Goal: Task Accomplishment & Management: Complete application form

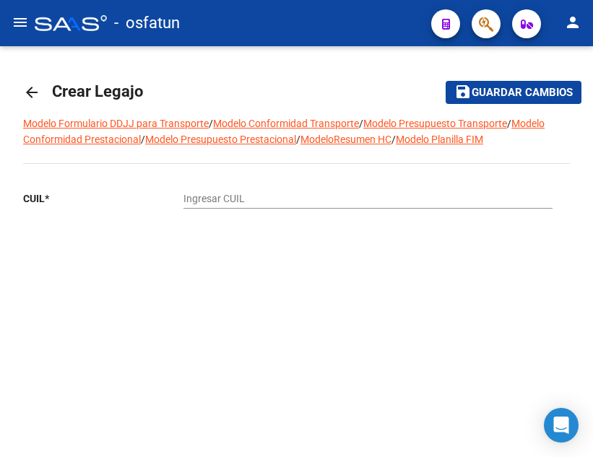
click at [35, 95] on mat-icon "arrow_back" at bounding box center [31, 92] width 17 height 17
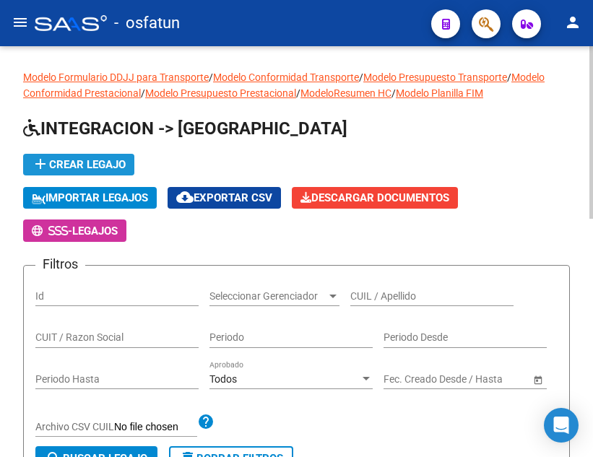
click at [113, 162] on span "add Crear Legajo" at bounding box center [79, 164] width 94 height 13
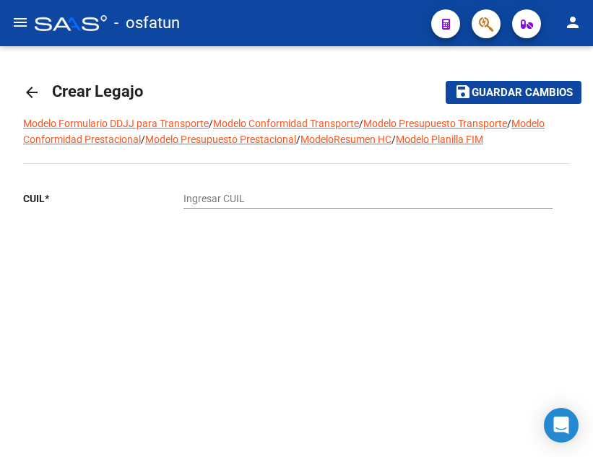
click at [251, 189] on div "Ingresar CUIL" at bounding box center [368, 194] width 369 height 29
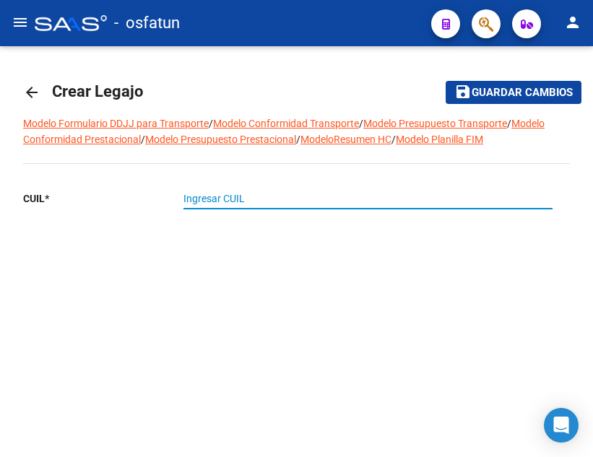
paste input "20-55834505-6"
type input "20-55834505-6"
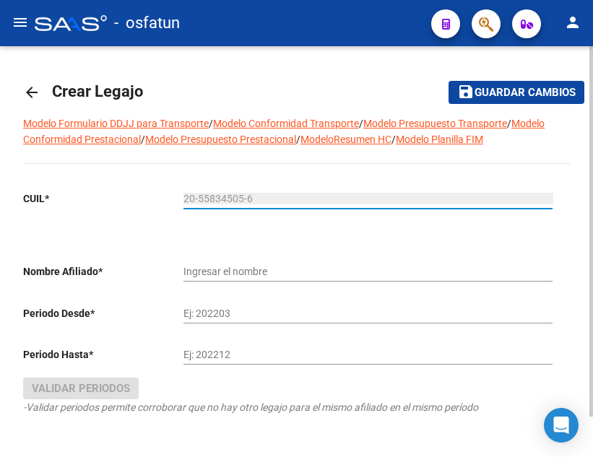
type input "VEIZAGA MONTENEGRO NOAH GONZALO GABRIEL"
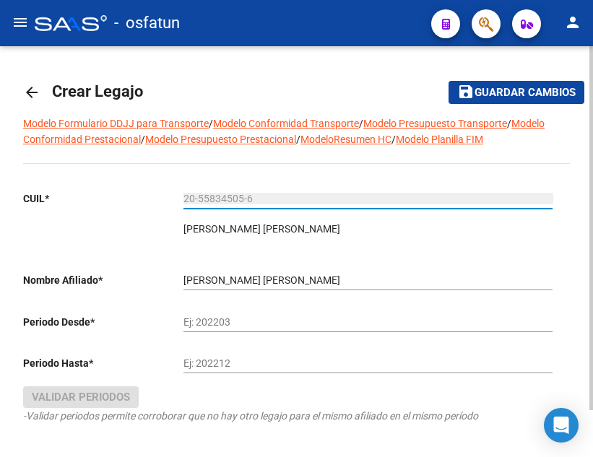
type input "20-55834505-6"
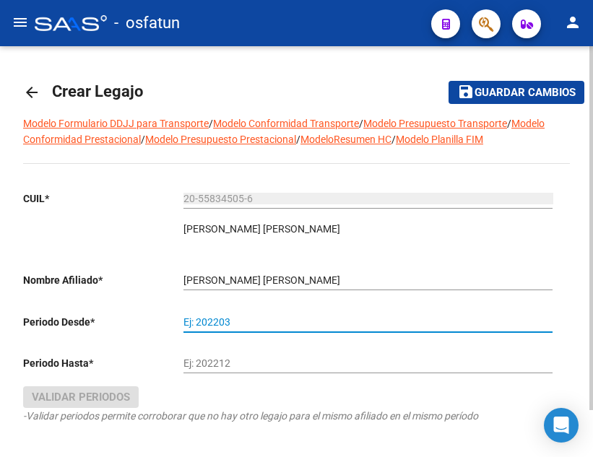
click at [228, 320] on input "Ej: 202203" at bounding box center [368, 323] width 369 height 12
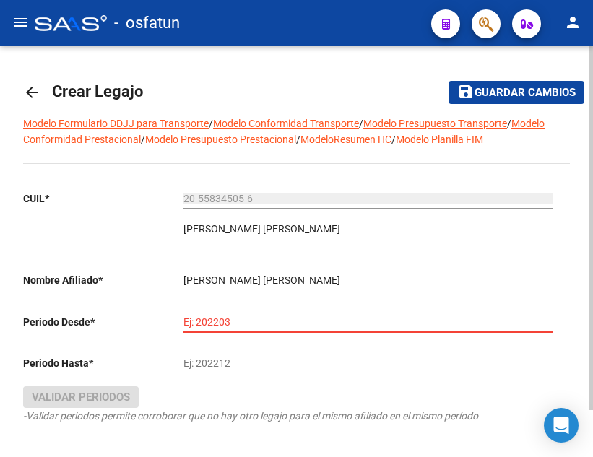
click at [225, 317] on input "Ej: 202203" at bounding box center [368, 323] width 369 height 12
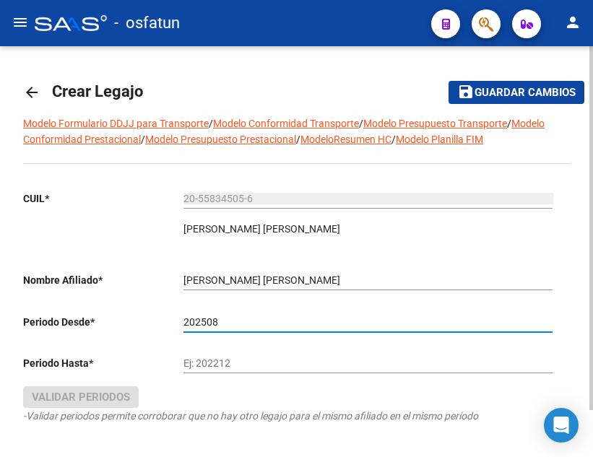
type input "202508"
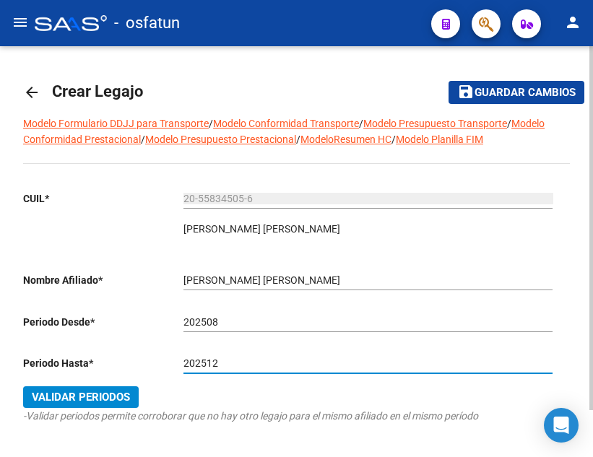
type input "202512"
click at [102, 392] on span "Validar Periodos" at bounding box center [81, 397] width 98 height 13
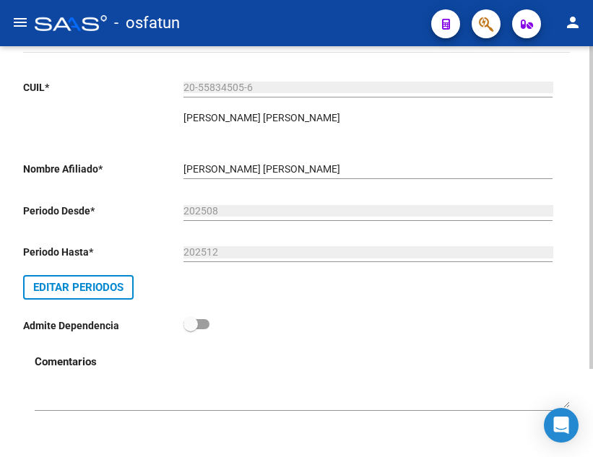
scroll to position [113, 0]
click at [139, 405] on textarea at bounding box center [302, 394] width 535 height 27
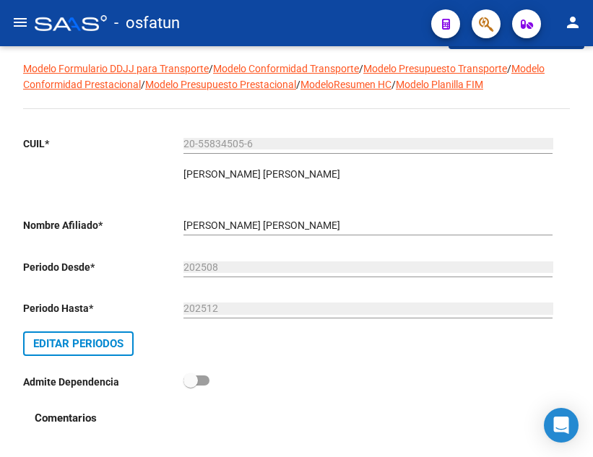
scroll to position [0, 0]
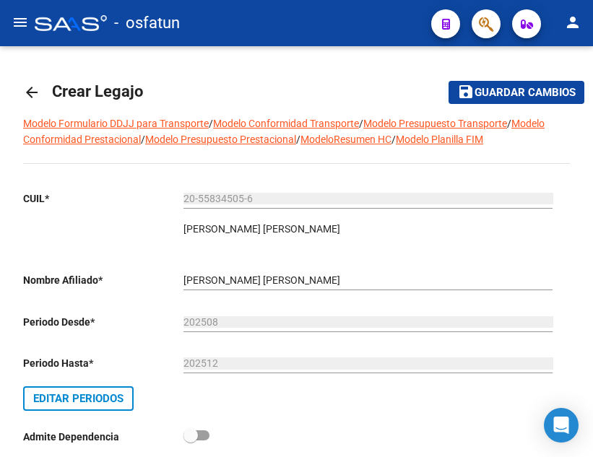
click at [474, 88] on mat-icon "save" at bounding box center [465, 91] width 17 height 17
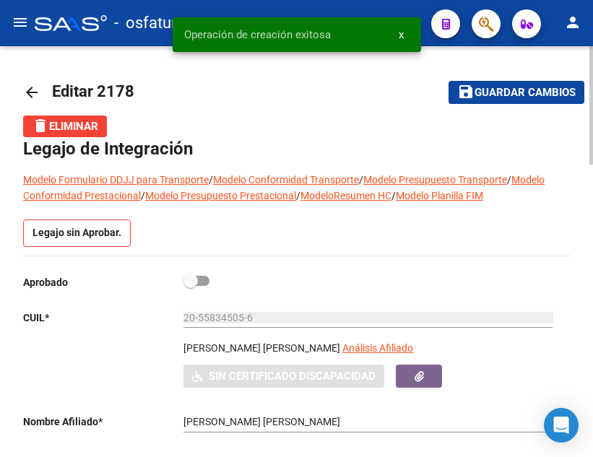
click at [288, 223] on div "Legajo sin Aprobar." at bounding box center [296, 238] width 547 height 36
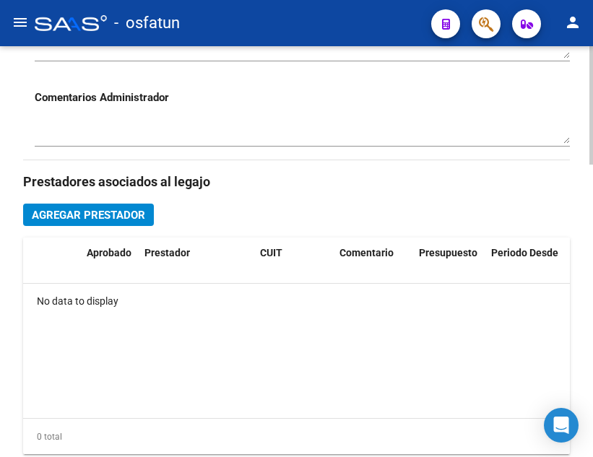
scroll to position [650, 0]
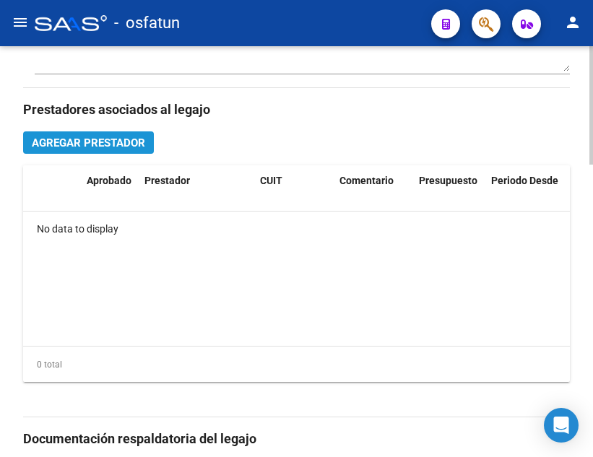
click at [121, 144] on span "Agregar Prestador" at bounding box center [88, 143] width 113 height 13
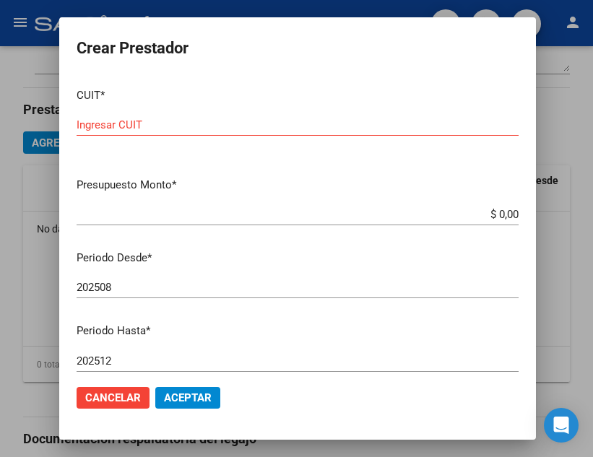
click at [168, 123] on input "Ingresar CUIT" at bounding box center [298, 125] width 442 height 13
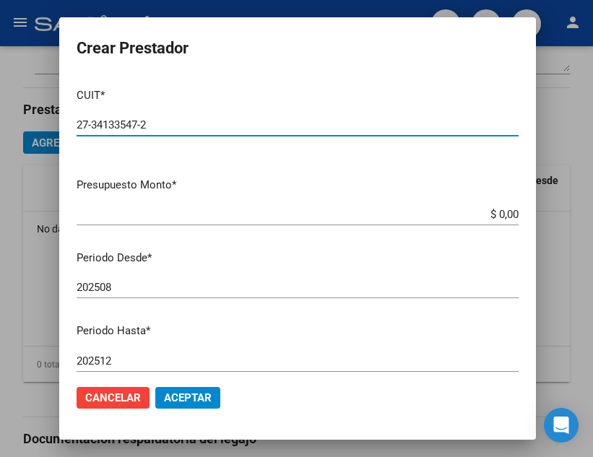
type input "27-34133547-2"
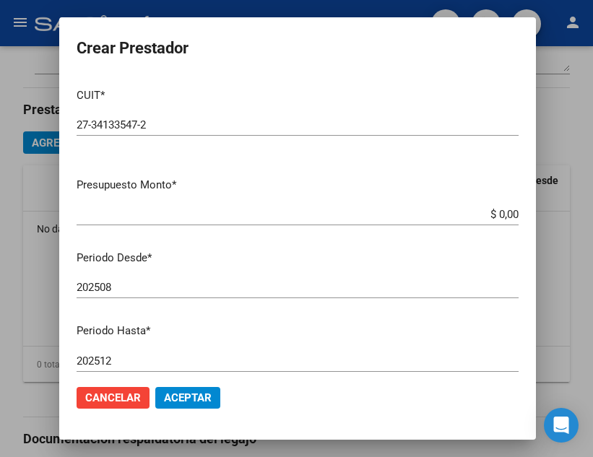
click at [150, 215] on input "$ 0,00" at bounding box center [298, 214] width 442 height 13
type input "$ 148.447,32"
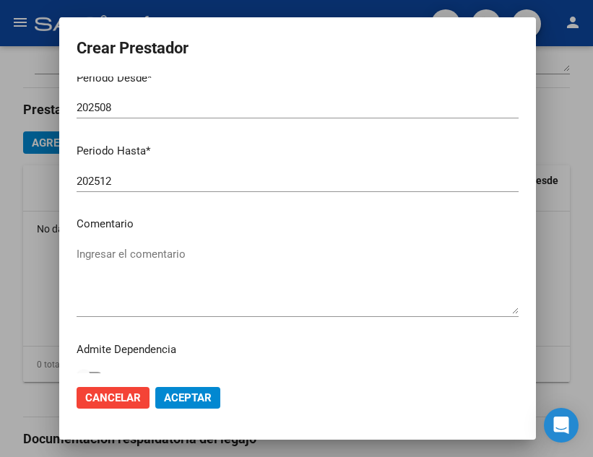
scroll to position [198, 0]
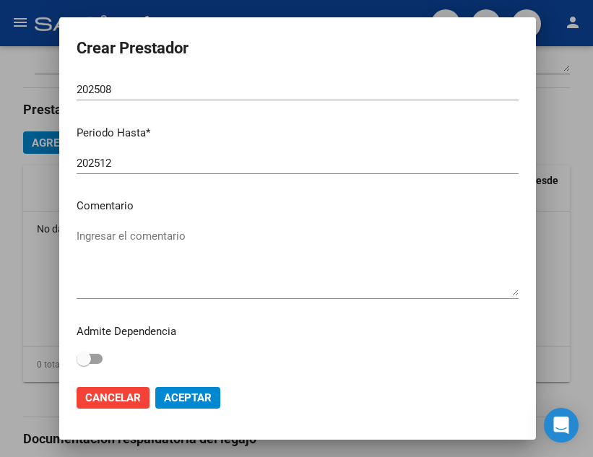
click at [155, 285] on textarea "Ingresar el comentario" at bounding box center [298, 262] width 442 height 68
type textarea "a"
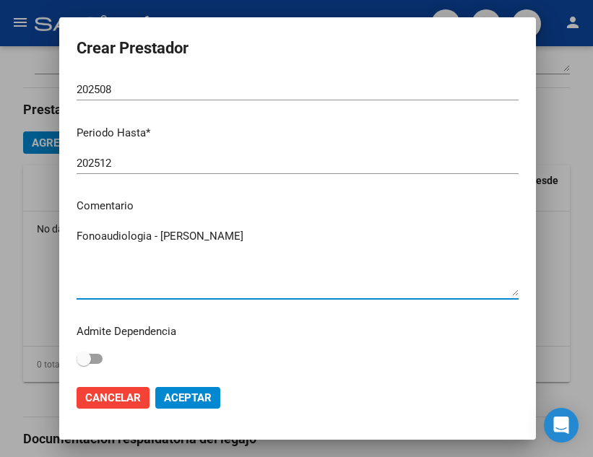
type textarea "Fonoaudiologia - Adra Ivanna"
click at [199, 400] on span "Aceptar" at bounding box center [188, 398] width 48 height 13
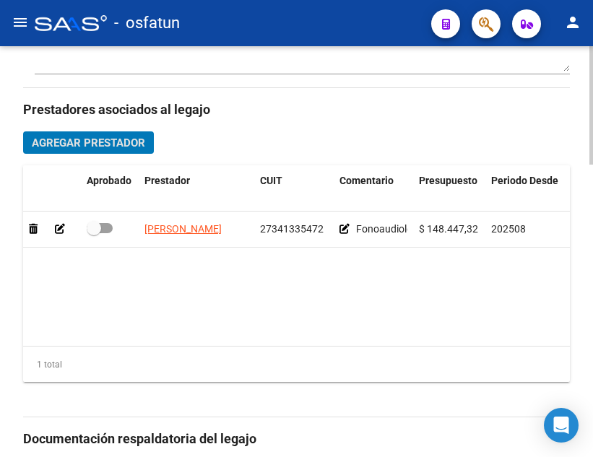
click at [98, 143] on span "Agregar Prestador" at bounding box center [88, 143] width 113 height 13
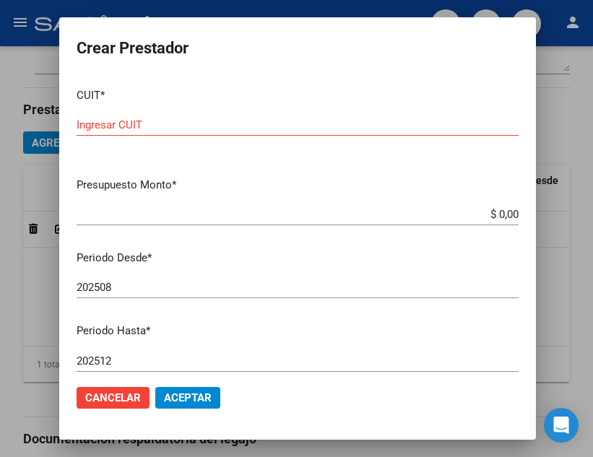
click at [130, 119] on input "Ingresar CUIT" at bounding box center [298, 125] width 442 height 13
click at [239, 121] on input "Ingresar CUIT" at bounding box center [298, 125] width 442 height 13
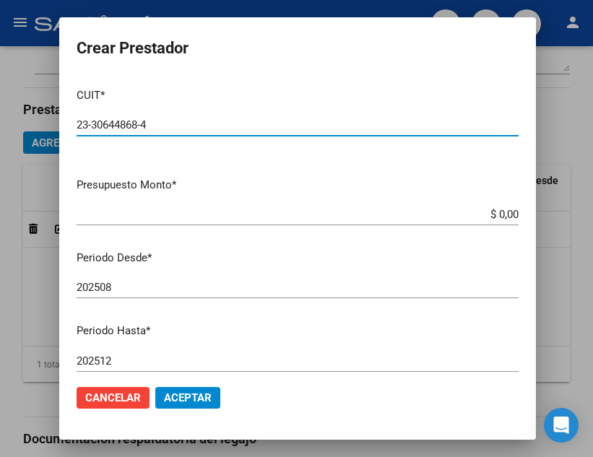
type input "23-30644868-4"
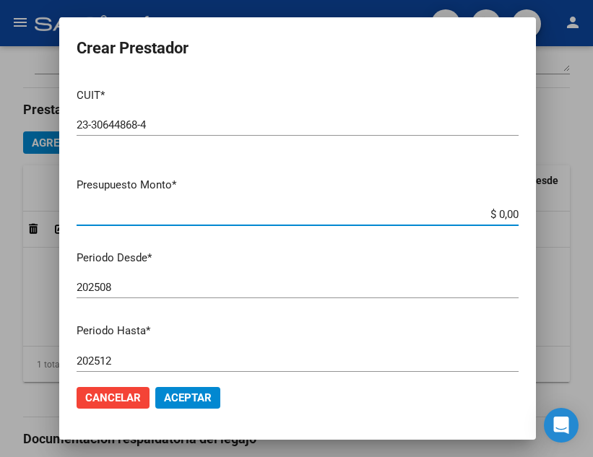
click at [370, 208] on input "$ 0,00" at bounding box center [298, 214] width 442 height 13
click at [507, 212] on input "$ 0,00" at bounding box center [298, 214] width 442 height 13
type input "$ 148.447,32"
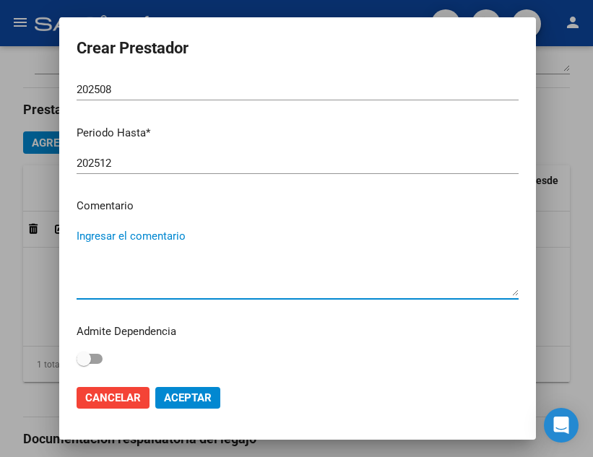
click at [150, 240] on textarea "Ingresar el comentario" at bounding box center [298, 262] width 442 height 68
type textarea "k"
type textarea "N"
type textarea "KINESIOLOGIA"
click at [216, 397] on button "Aceptar" at bounding box center [187, 398] width 65 height 22
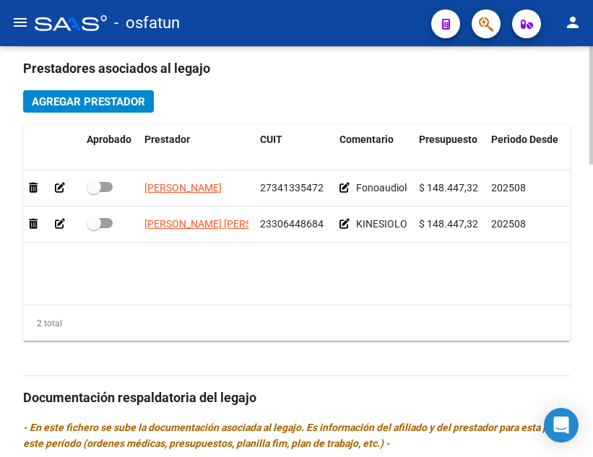
scroll to position [650, 0]
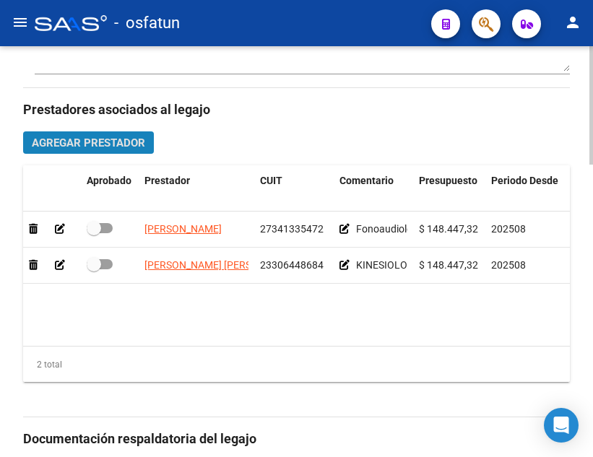
click at [121, 149] on span "Agregar Prestador" at bounding box center [88, 143] width 113 height 13
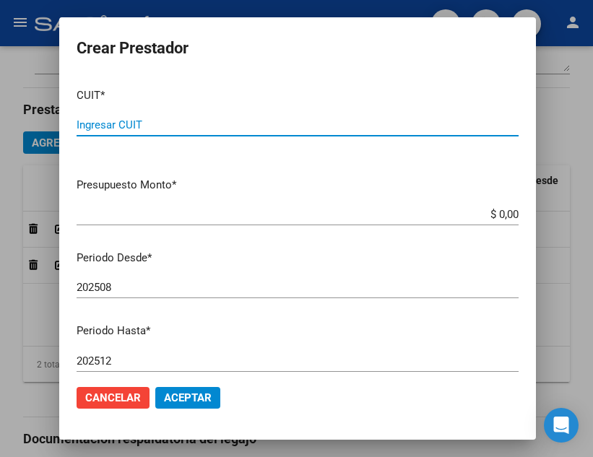
click at [146, 126] on input "Ingresar CUIT" at bounding box center [298, 125] width 442 height 13
type input "27-33495553-8"
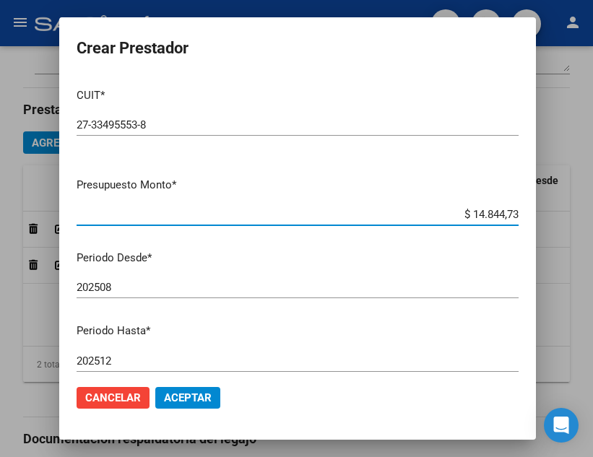
type input "$ 148.447,32"
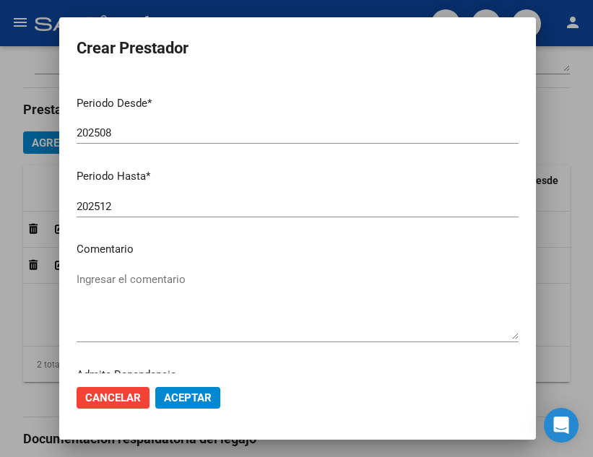
scroll to position [198, 0]
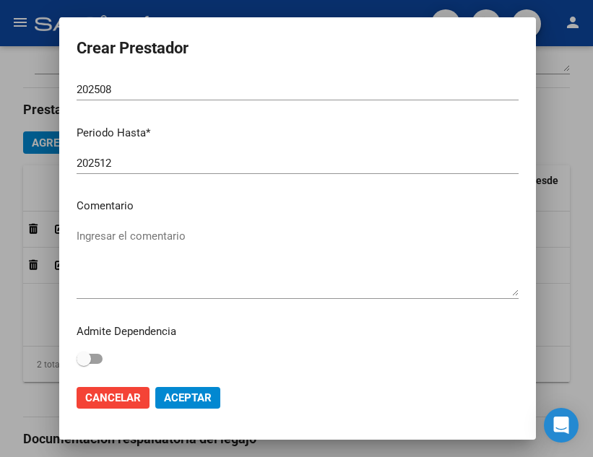
click at [142, 285] on textarea "Ingresar el comentario" at bounding box center [298, 262] width 442 height 68
type textarea "p"
type textarea "PSICOPEDAGOGA"
click at [204, 395] on span "Aceptar" at bounding box center [188, 398] width 48 height 13
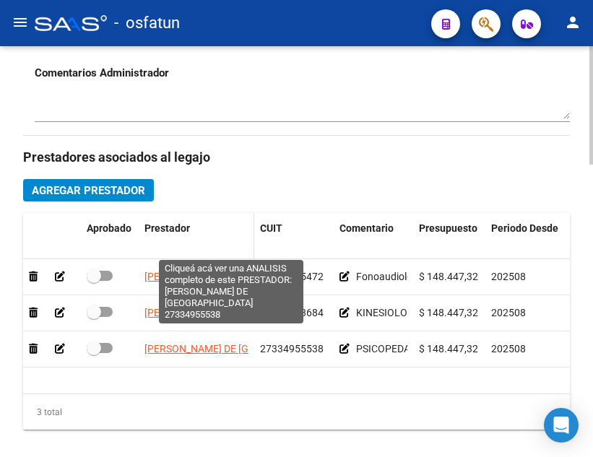
scroll to position [578, 0]
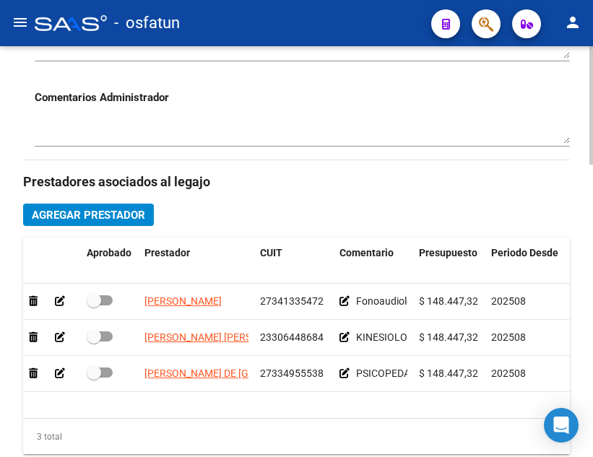
click at [113, 220] on span "Agregar Prestador" at bounding box center [88, 215] width 113 height 13
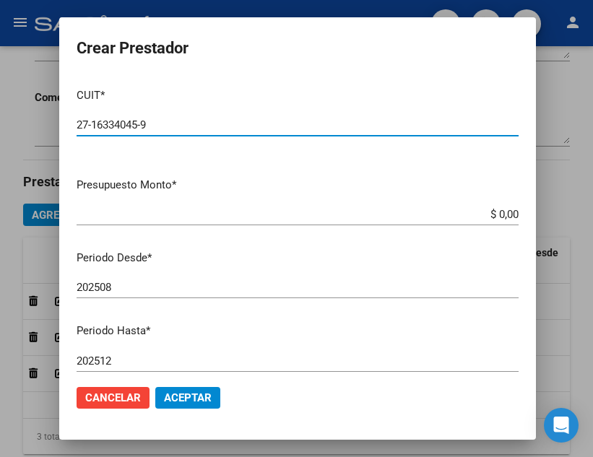
type input "27-16334045-9"
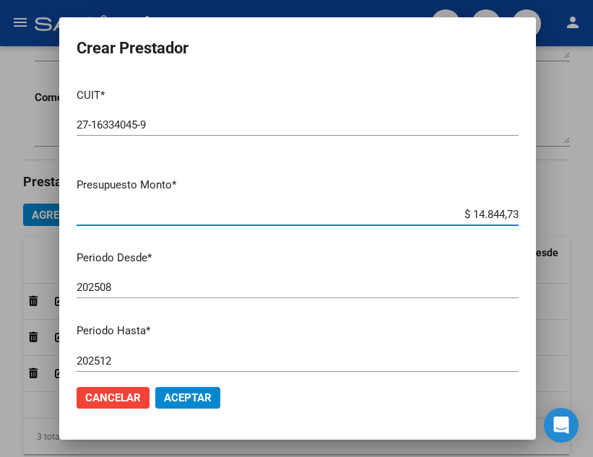
type input "$ 148.447,32"
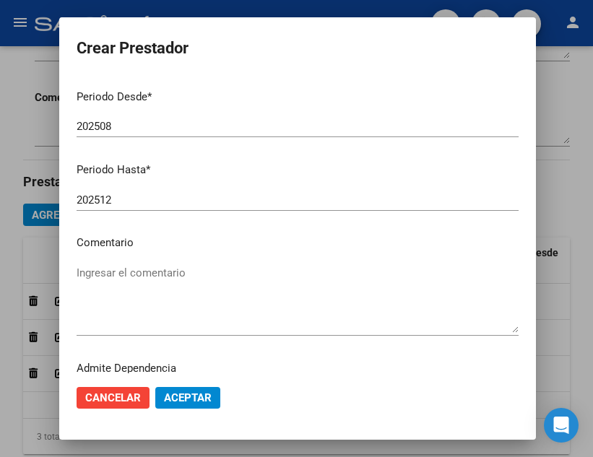
scroll to position [198, 0]
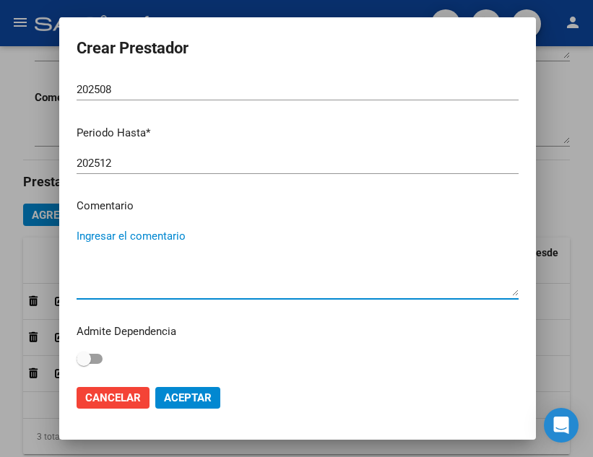
click at [155, 238] on textarea "Ingresar el comentario" at bounding box center [298, 262] width 442 height 68
type textarea "PSICOLOGIA"
click at [189, 397] on span "Aceptar" at bounding box center [188, 398] width 48 height 13
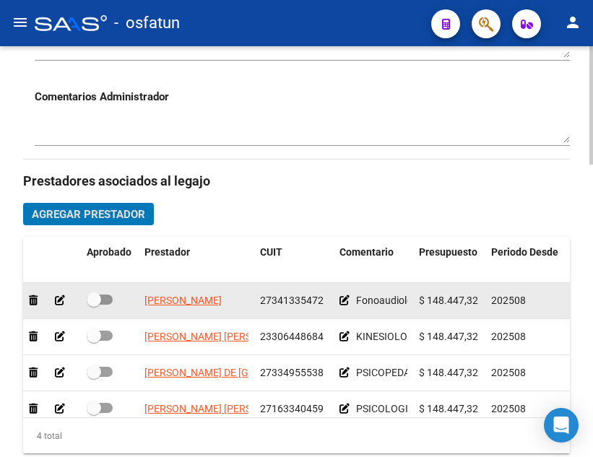
scroll to position [506, 0]
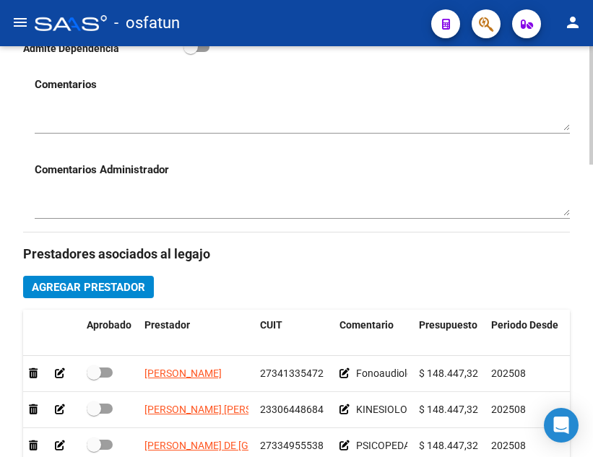
click at [21, 216] on div "arrow_back Editar 2178 save Guardar cambios delete Eliminar Legajo de Integraci…" at bounding box center [296, 253] width 593 height 1426
click at [98, 288] on span "Agregar Prestador" at bounding box center [88, 287] width 113 height 13
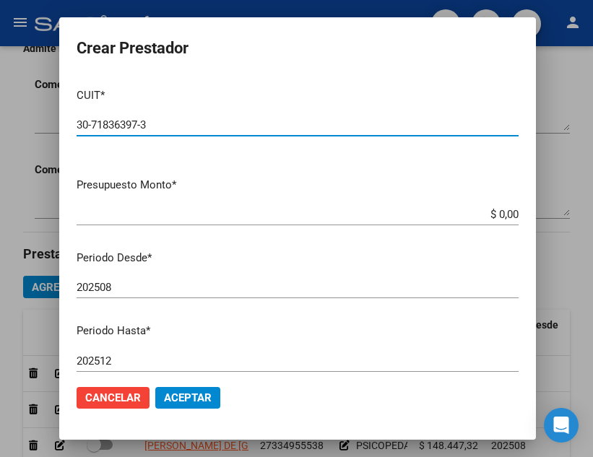
type input "30-71836397-3"
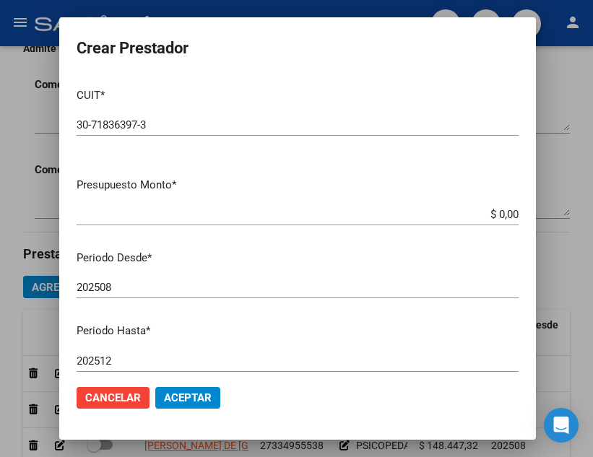
click at [405, 211] on input "$ 0,00" at bounding box center [298, 214] width 442 height 13
type input "$ 931.626,74"
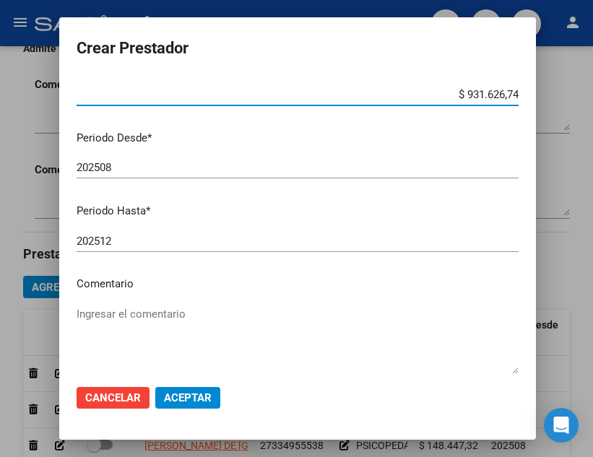
scroll to position [198, 0]
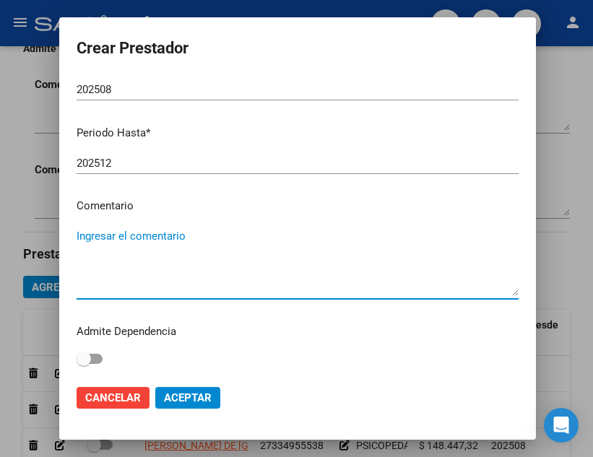
click at [153, 241] on textarea "Ingresar el comentario" at bounding box center [298, 262] width 442 height 68
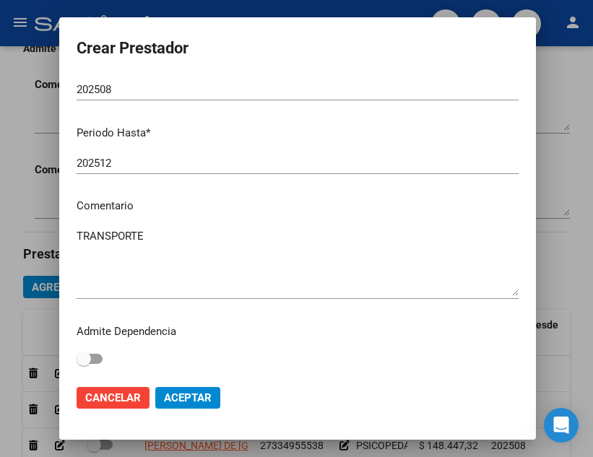
click at [155, 241] on textarea "TRANSPORTE" at bounding box center [298, 262] width 442 height 68
type textarea "TRANSPORTE LEONARDO SAS"
click at [204, 400] on span "Aceptar" at bounding box center [188, 398] width 48 height 13
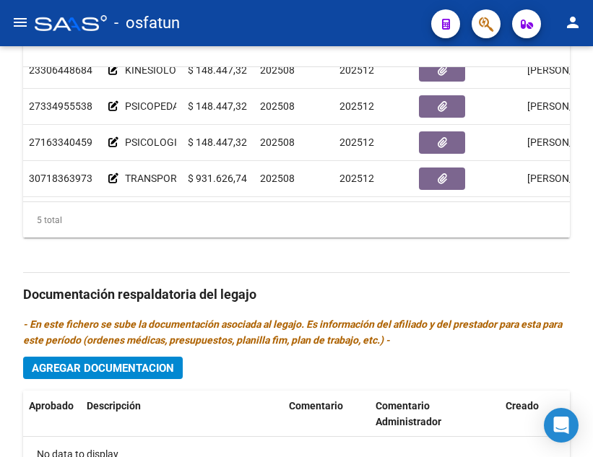
scroll to position [62, 241]
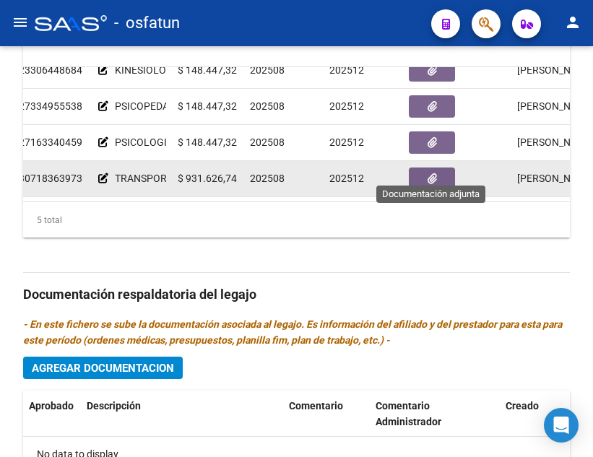
click at [427, 168] on button "button" at bounding box center [432, 179] width 46 height 22
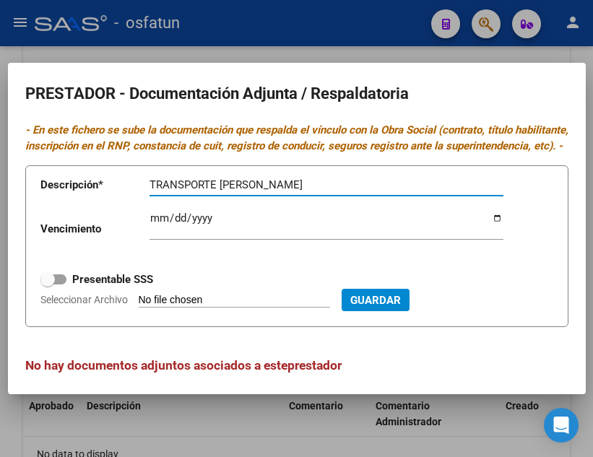
type input "TRANSPORTE LEONARDO SAS"
click at [155, 236] on input "Ingresar vencimiento" at bounding box center [327, 223] width 354 height 23
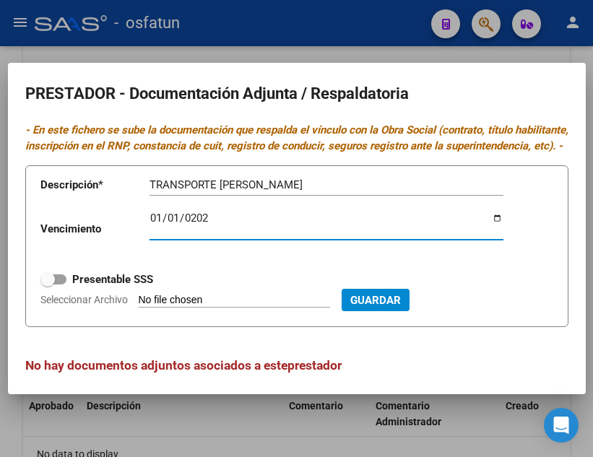
type input "2026-01-01"
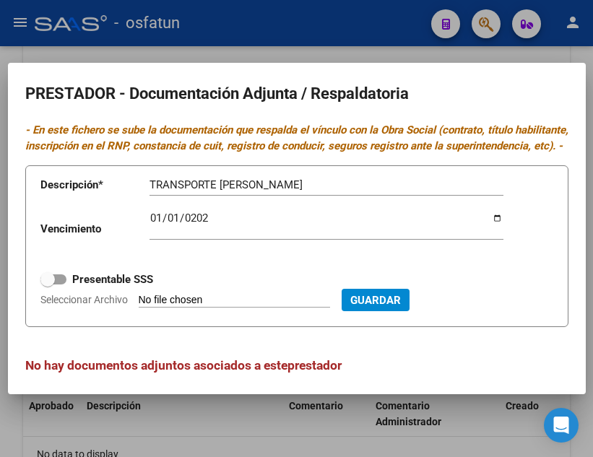
click at [304, 308] on input "Seleccionar Archivo" at bounding box center [234, 301] width 191 height 14
type input "C:\fakepath\Documentacion Transporte Noah (1).pdf"
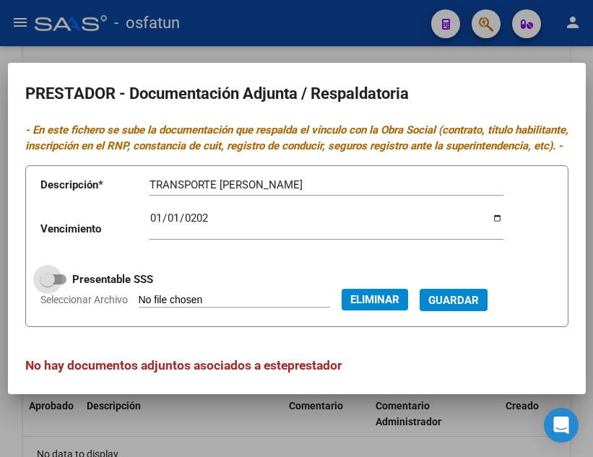
click at [61, 285] on span at bounding box center [53, 280] width 26 height 10
click at [48, 285] on input "Presentable SSS" at bounding box center [47, 285] width 1 height 1
checkbox input "true"
click at [460, 311] on button "Guardar" at bounding box center [454, 300] width 68 height 22
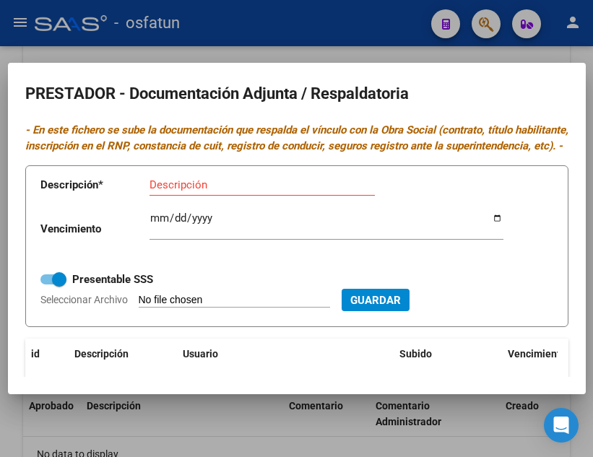
click at [439, 52] on div at bounding box center [296, 228] width 593 height 457
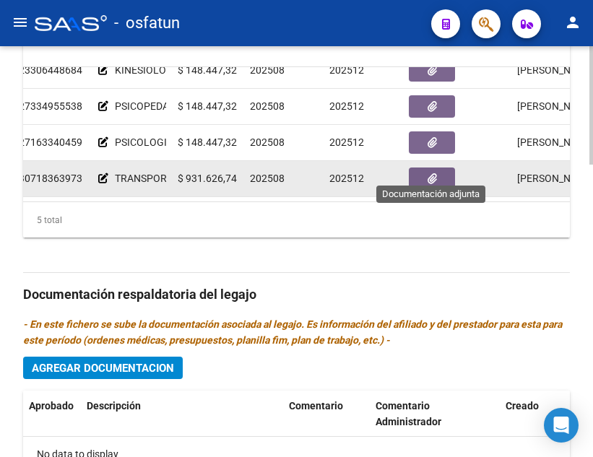
click at [425, 168] on button "button" at bounding box center [432, 179] width 46 height 22
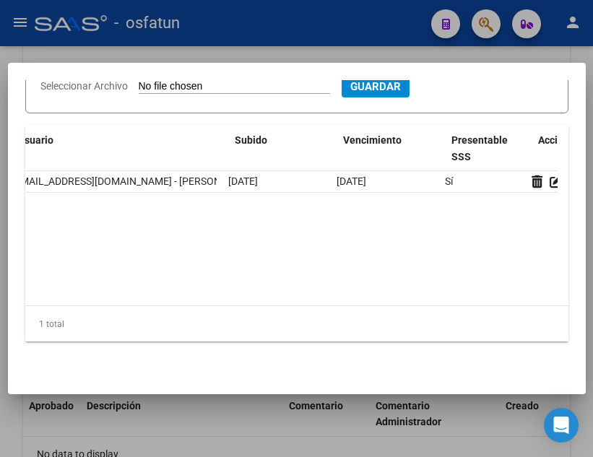
scroll to position [0, 212]
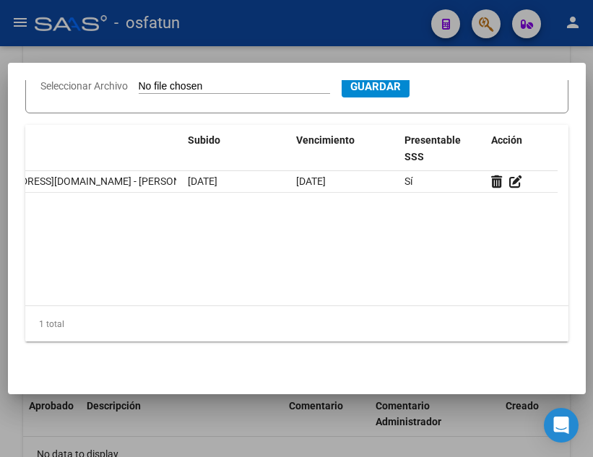
click at [389, 51] on div at bounding box center [296, 228] width 593 height 457
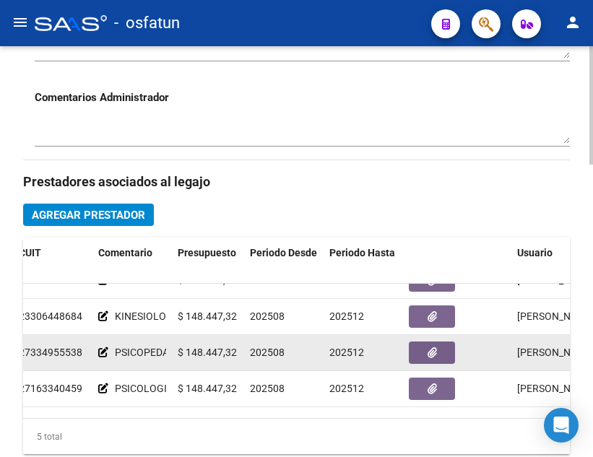
scroll to position [0, 241]
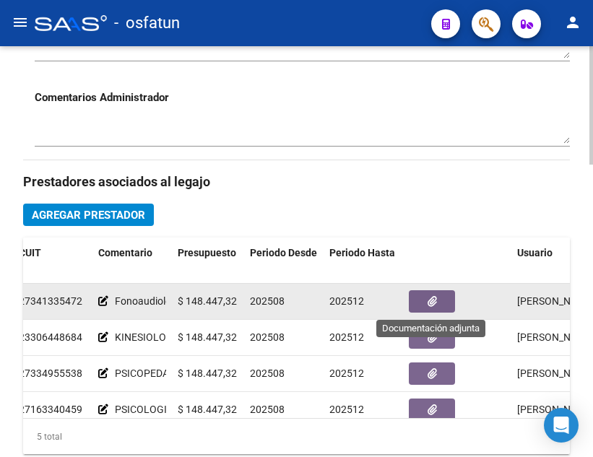
click at [421, 301] on button "button" at bounding box center [432, 302] width 46 height 22
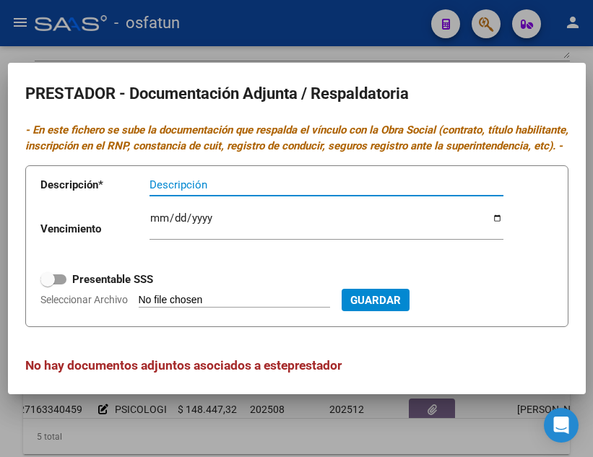
click at [203, 191] on input "Descripción" at bounding box center [327, 184] width 354 height 13
type input "FONOAUDIOLOGA"
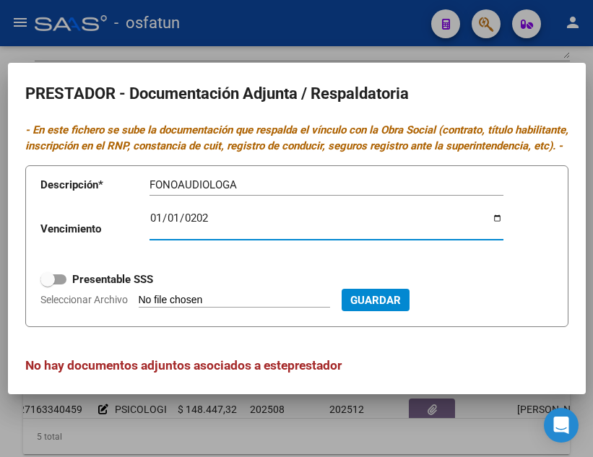
type input "2026-01-01"
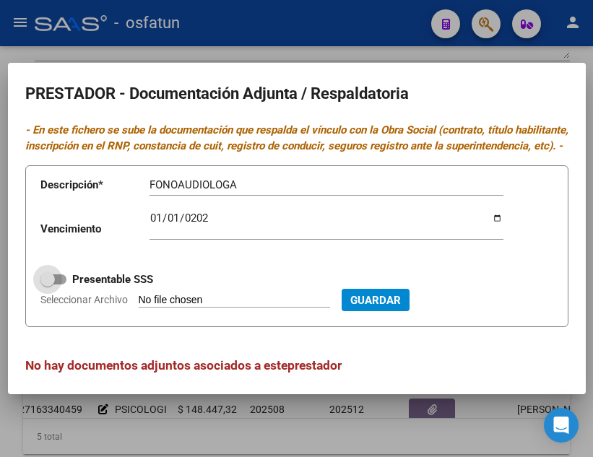
click at [54, 287] on span at bounding box center [47, 279] width 14 height 14
click at [48, 285] on input "Presentable SSS" at bounding box center [47, 285] width 1 height 1
checkbox input "true"
click at [231, 308] on input "Seleccionar Archivo" at bounding box center [234, 301] width 191 height 14
type input "C:\fakepath\ADRA JUANNA FONOAUDIOLOGA.pdf"
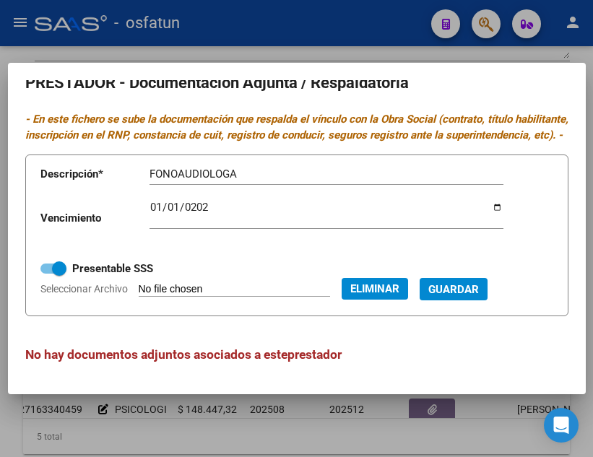
scroll to position [27, 0]
click at [479, 287] on span "Guardar" at bounding box center [454, 289] width 51 height 13
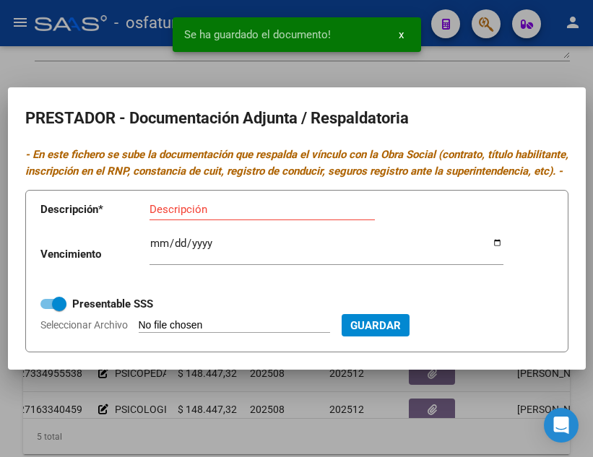
scroll to position [0, 0]
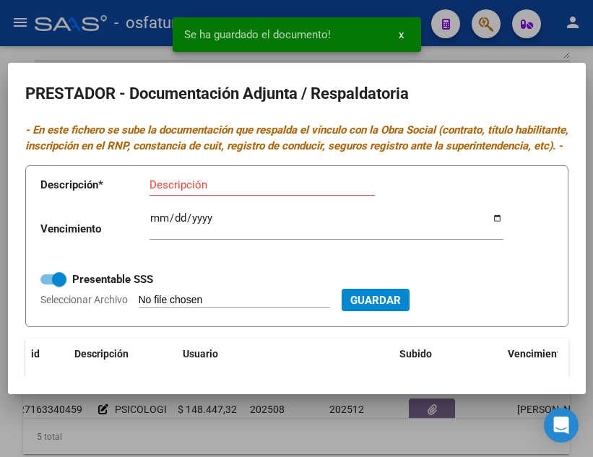
click at [532, 56] on div at bounding box center [296, 228] width 593 height 457
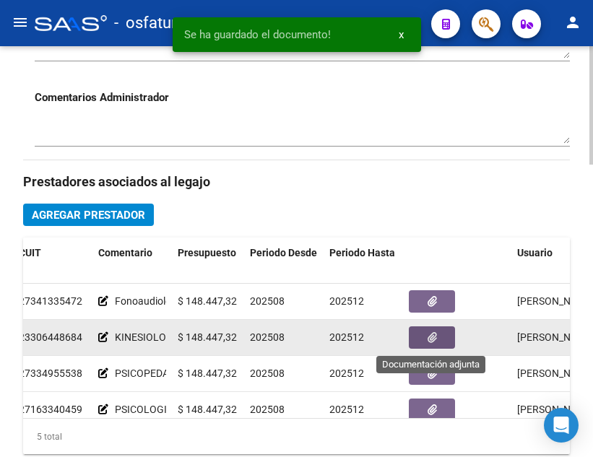
click at [434, 336] on icon "button" at bounding box center [432, 337] width 9 height 11
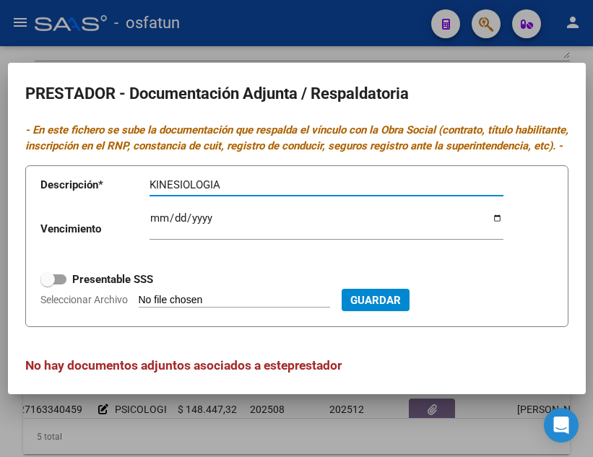
type input "KINESIOLOGIA"
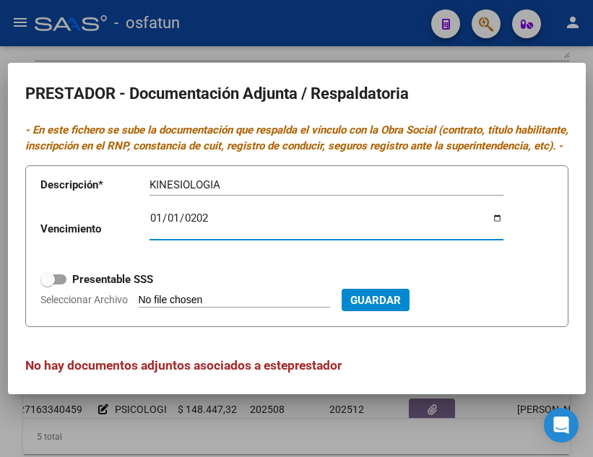
type input "2026-01-01"
click at [60, 285] on span at bounding box center [53, 280] width 26 height 10
click at [48, 285] on input "Presentable SSS" at bounding box center [47, 285] width 1 height 1
checkbox input "true"
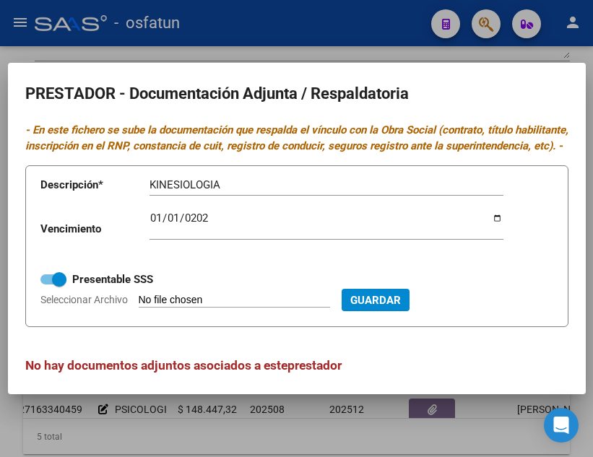
click at [275, 308] on input "Seleccionar Archivo" at bounding box center [234, 301] width 191 height 14
type input "C:\fakepath\ALVAREZ VIVIANA KINESIOLOGA.pdf"
click at [478, 307] on span "Guardar" at bounding box center [454, 300] width 51 height 13
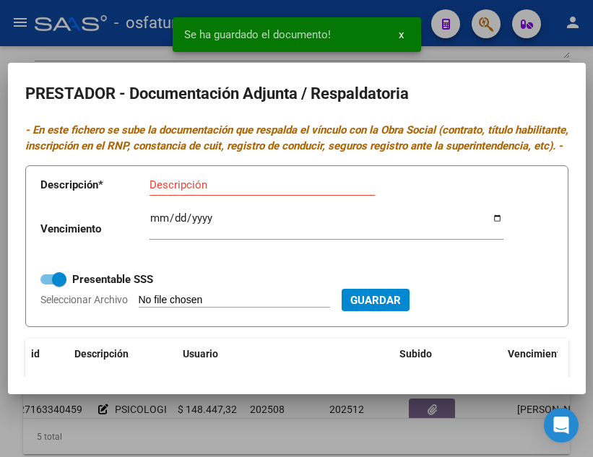
click at [431, 49] on div "Se ha guardado el documento! x" at bounding box center [296, 34] width 283 height 69
click at [400, 37] on span "x" at bounding box center [401, 34] width 5 height 13
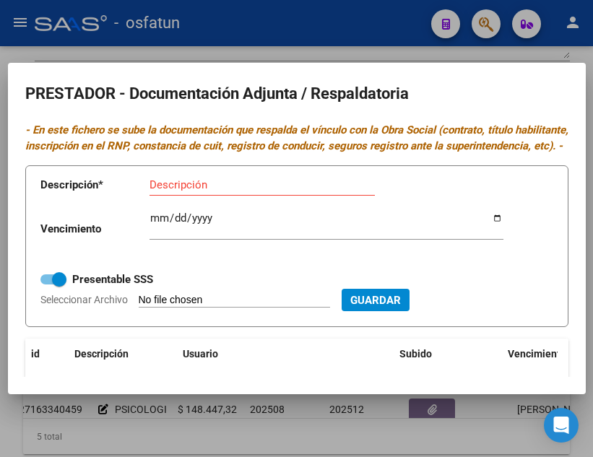
click at [492, 97] on h2 "PRESTADOR - Documentación Adjunta / Respaldatoria" at bounding box center [296, 93] width 543 height 27
click at [454, 57] on div at bounding box center [296, 228] width 593 height 457
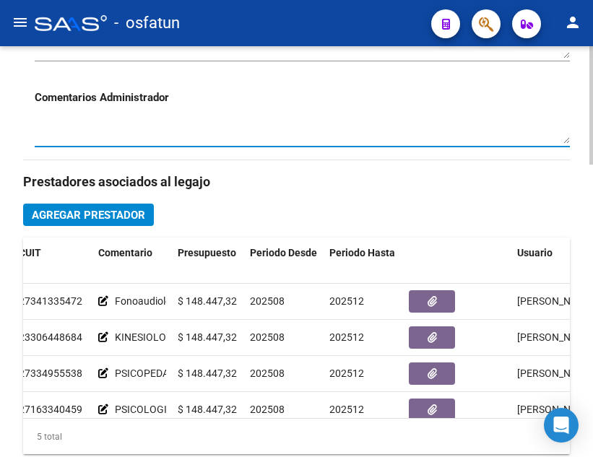
click at [361, 132] on textarea at bounding box center [302, 130] width 535 height 27
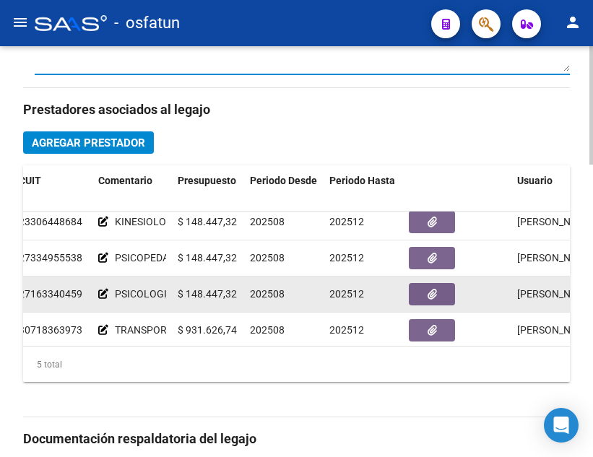
scroll to position [62, 241]
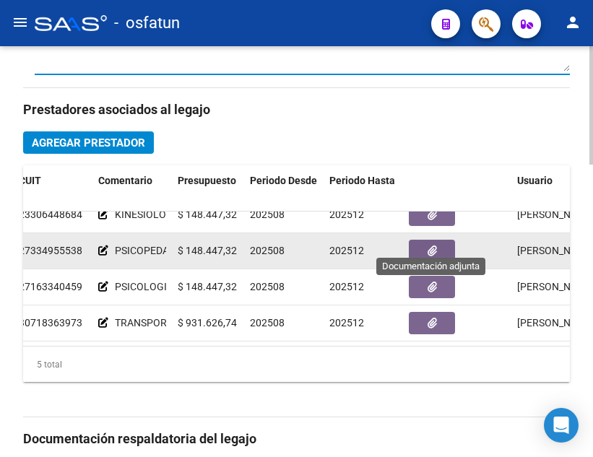
click at [431, 246] on icon "button" at bounding box center [432, 251] width 9 height 11
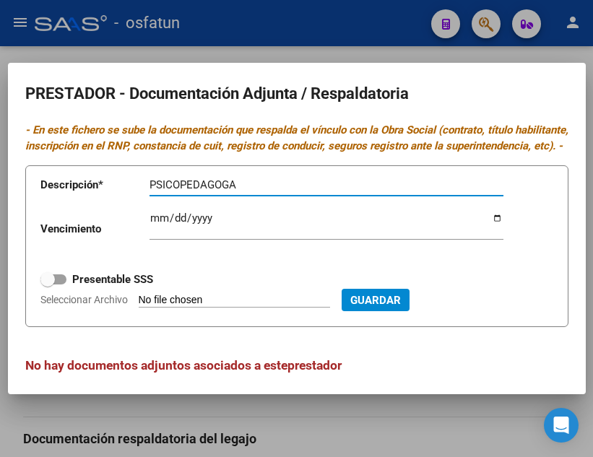
type input "PSICOPEDAGOGA"
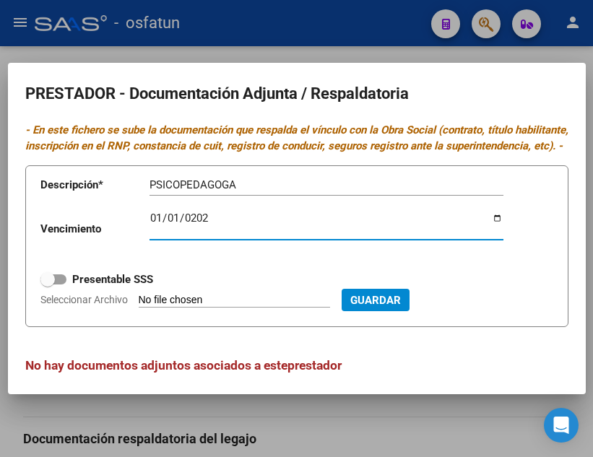
type input "2026-01-01"
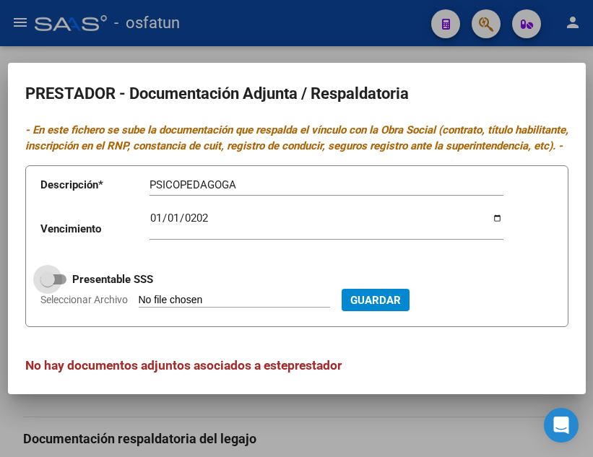
click at [59, 285] on span at bounding box center [53, 280] width 26 height 10
click at [48, 285] on input "Presentable SSS" at bounding box center [47, 285] width 1 height 1
checkbox input "true"
click at [228, 308] on input "Seleccionar Archivo" at bounding box center [234, 301] width 191 height 14
type input "C:\fakepath\TOCONÁS CYNTHIA PSICOPEDAGOGA.pdf"
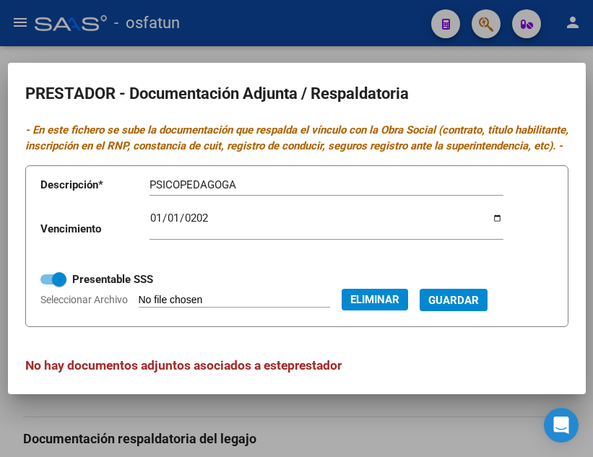
click at [469, 307] on span "Guardar" at bounding box center [454, 300] width 51 height 13
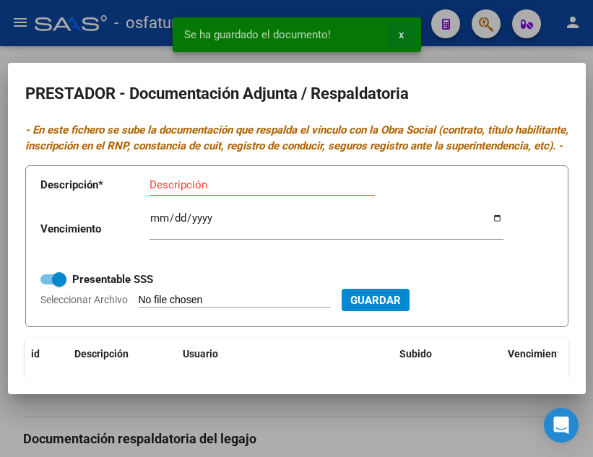
click at [403, 35] on span "x" at bounding box center [401, 34] width 5 height 13
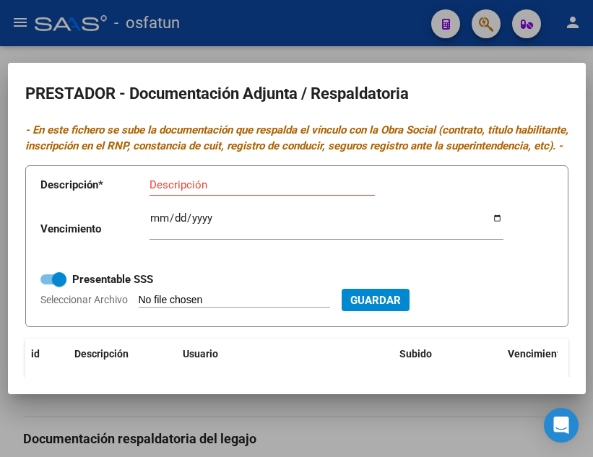
click at [392, 50] on div at bounding box center [296, 228] width 593 height 457
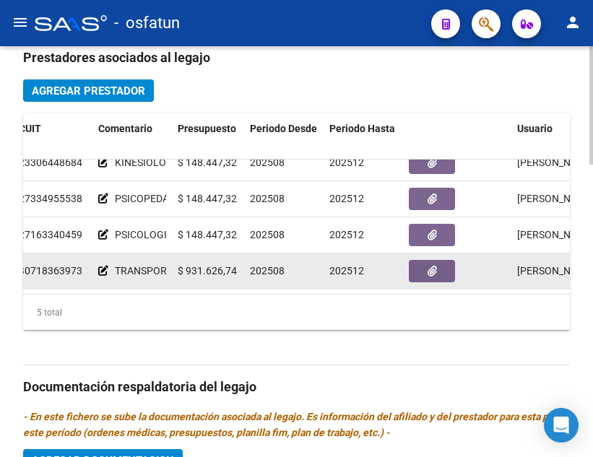
scroll to position [723, 0]
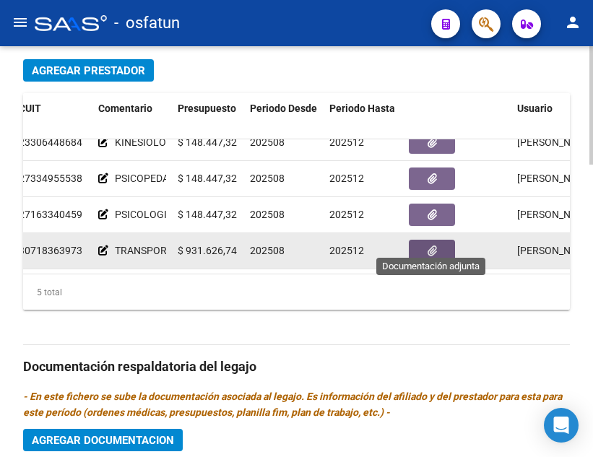
click at [439, 243] on button "button" at bounding box center [432, 251] width 46 height 22
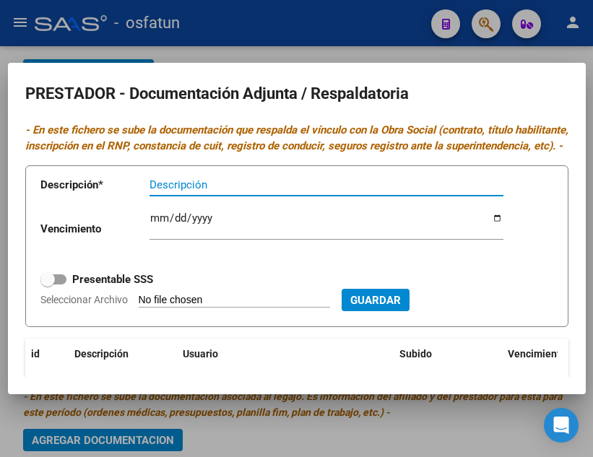
click at [371, 58] on div at bounding box center [296, 228] width 593 height 457
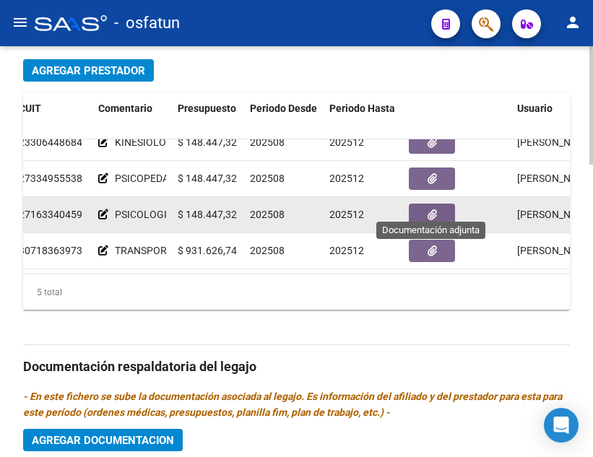
click at [439, 210] on button "button" at bounding box center [432, 215] width 46 height 22
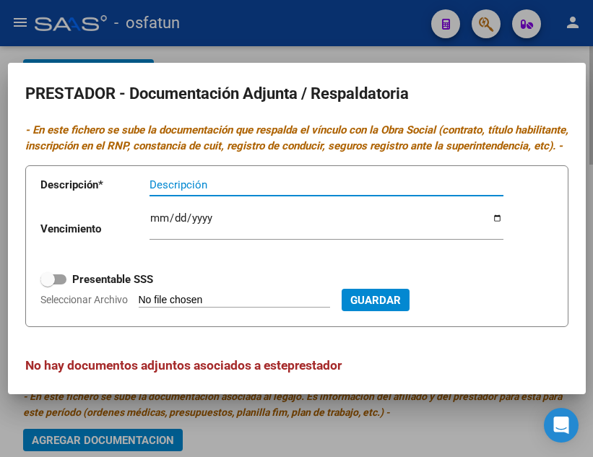
click at [370, 52] on div at bounding box center [296, 228] width 593 height 457
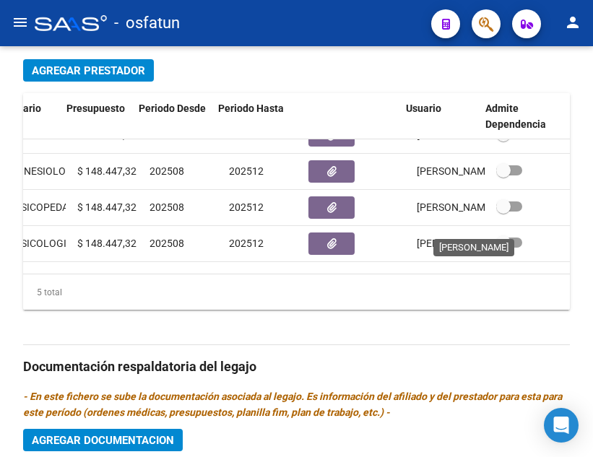
scroll to position [0, 353]
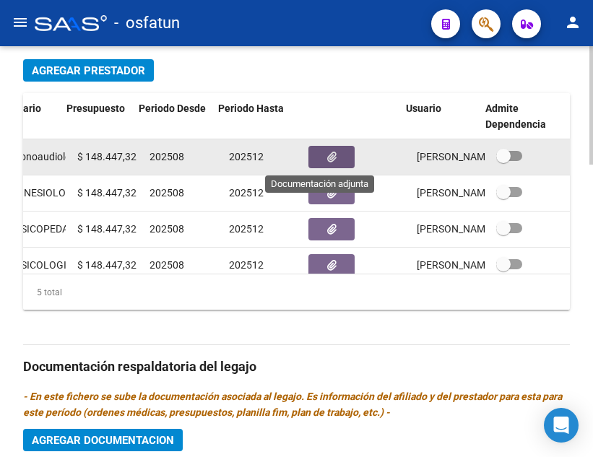
click at [327, 164] on button "button" at bounding box center [332, 157] width 46 height 22
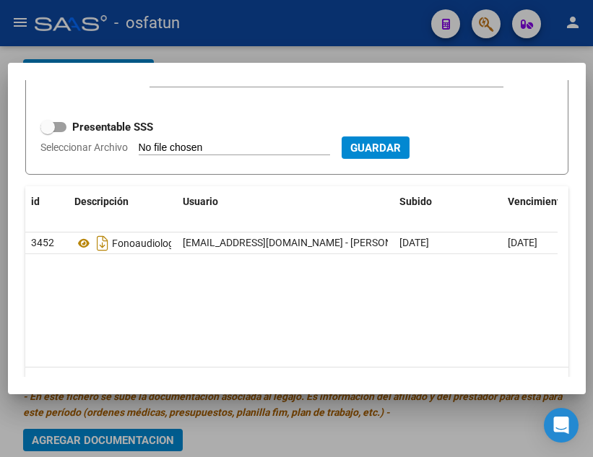
scroll to position [0, 0]
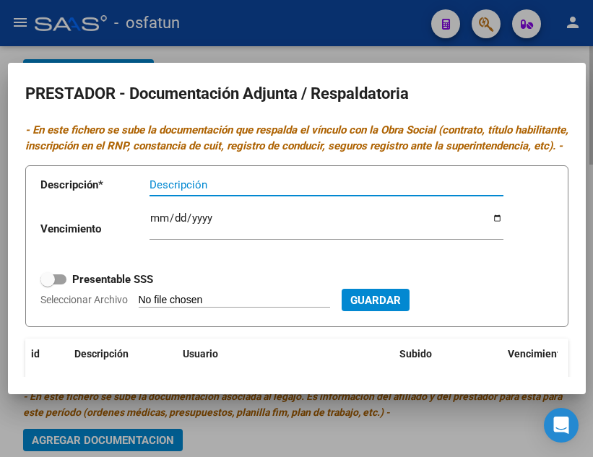
click at [329, 56] on div at bounding box center [296, 228] width 593 height 457
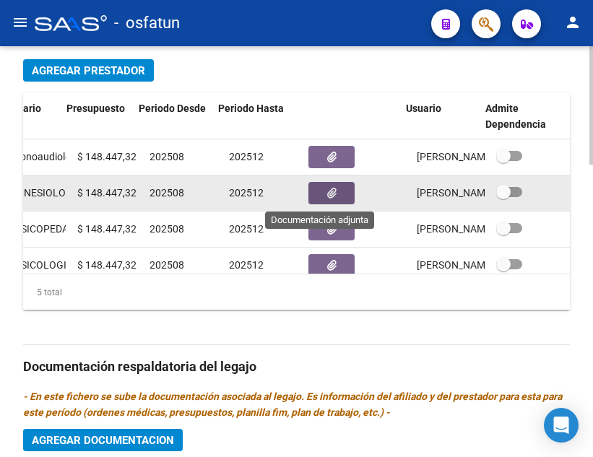
click at [326, 195] on button "button" at bounding box center [332, 193] width 46 height 22
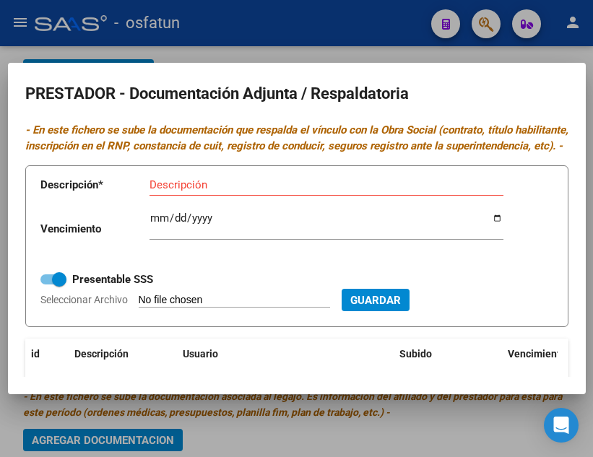
click at [326, 52] on div at bounding box center [296, 228] width 593 height 457
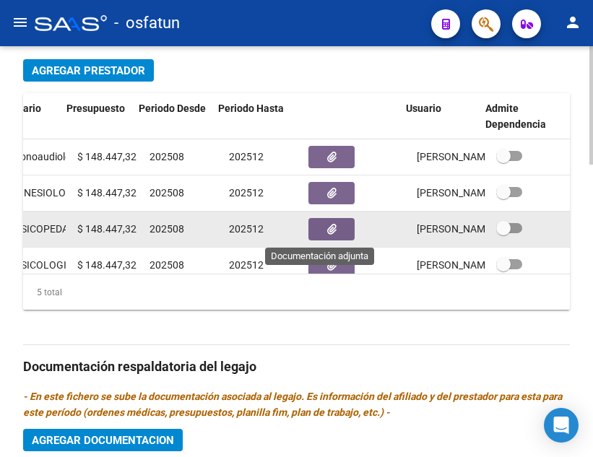
click at [319, 241] on button "button" at bounding box center [332, 229] width 46 height 22
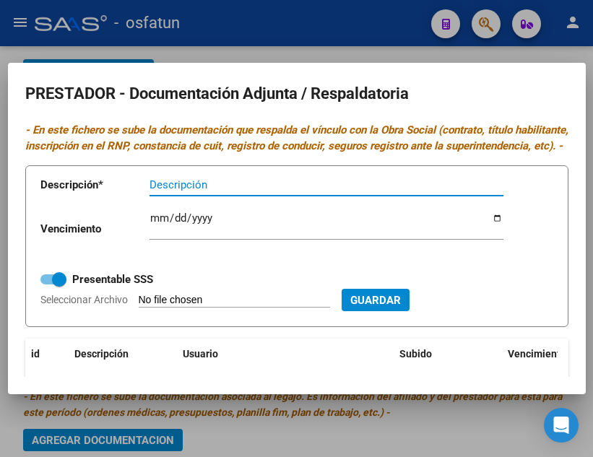
click at [303, 35] on div at bounding box center [296, 228] width 593 height 457
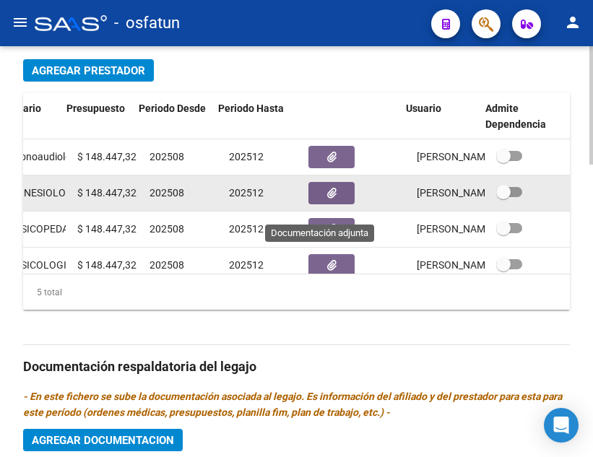
scroll to position [62, 353]
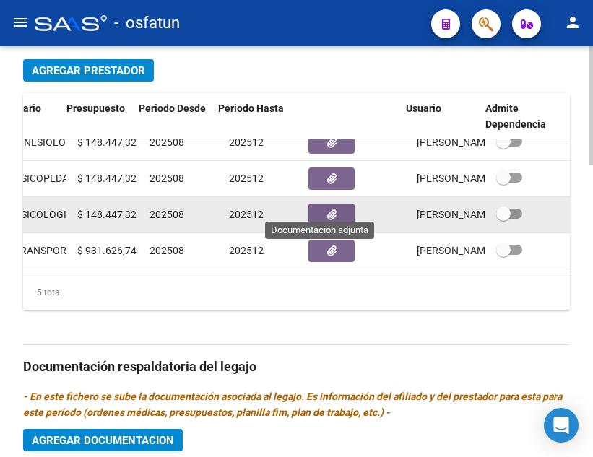
click at [327, 210] on icon "button" at bounding box center [331, 215] width 9 height 11
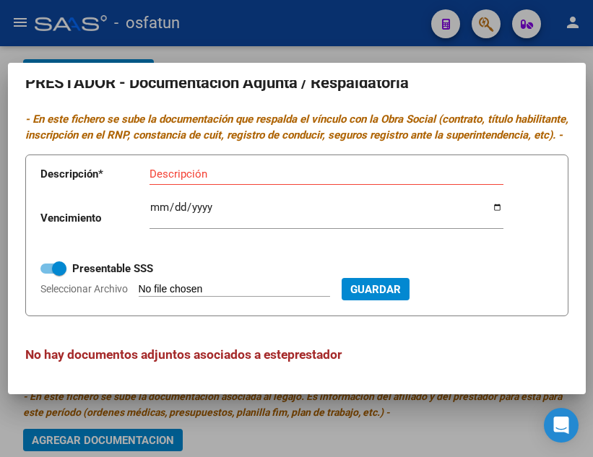
scroll to position [0, 0]
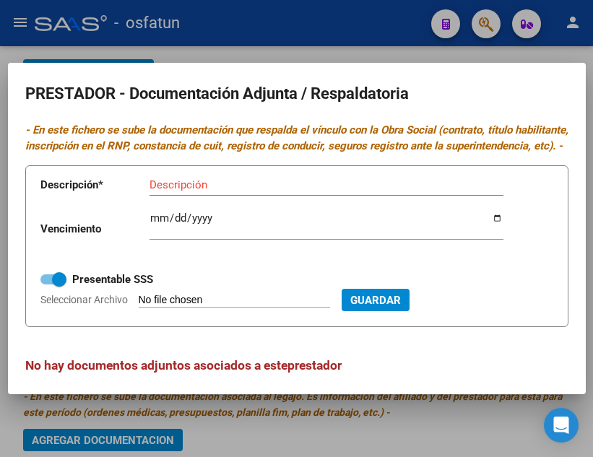
click at [309, 45] on div at bounding box center [296, 228] width 593 height 457
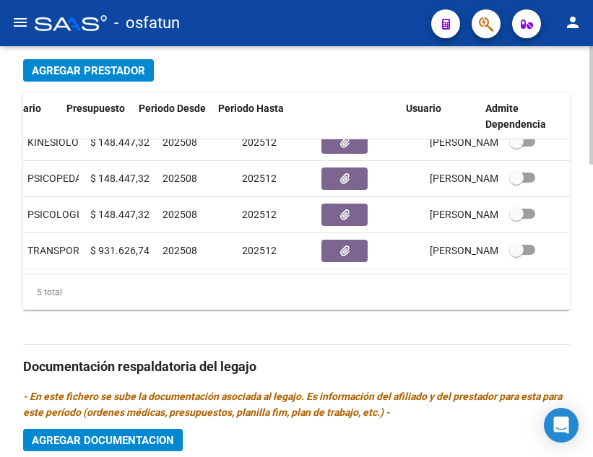
scroll to position [62, 353]
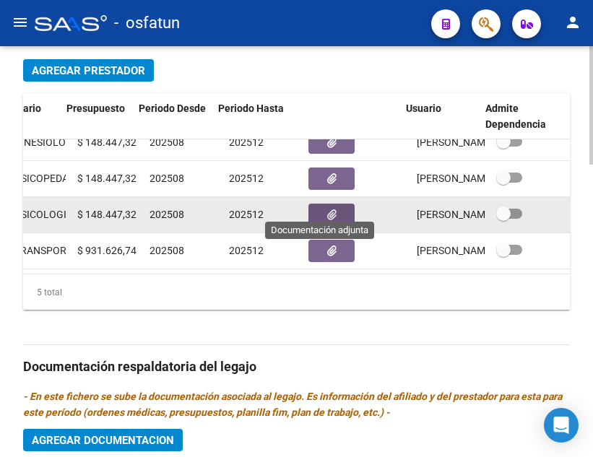
click at [327, 210] on icon "button" at bounding box center [331, 215] width 9 height 11
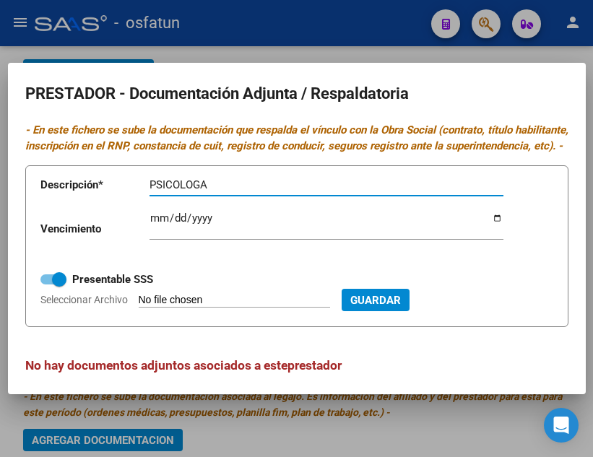
type input "PSICOLOGA"
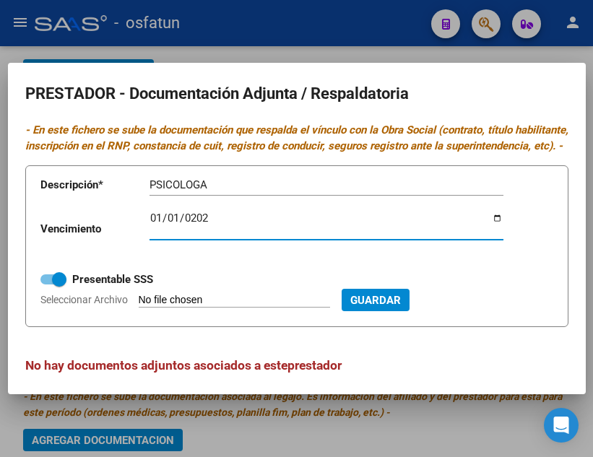
type input "2026-01-01"
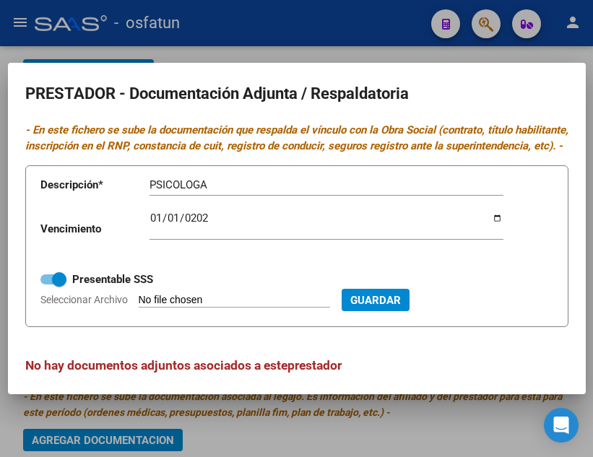
click at [251, 308] on input "Seleccionar Archivo" at bounding box center [234, 301] width 191 height 14
type input "C:\fakepath\DIAZ CRISTINA PSICOLOGA.pdf"
click at [488, 311] on button "Guardar" at bounding box center [454, 300] width 68 height 22
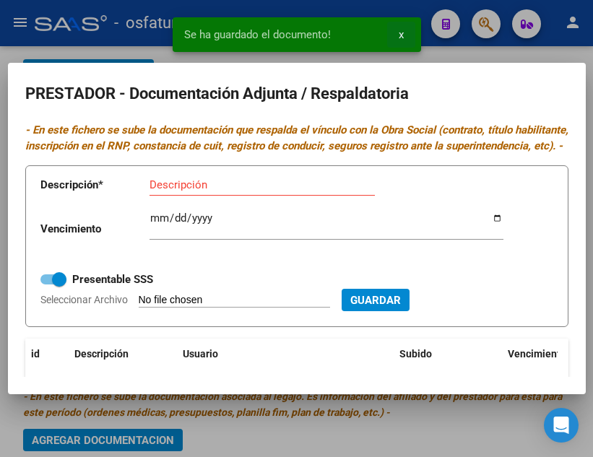
click at [399, 30] on span "x" at bounding box center [401, 34] width 5 height 13
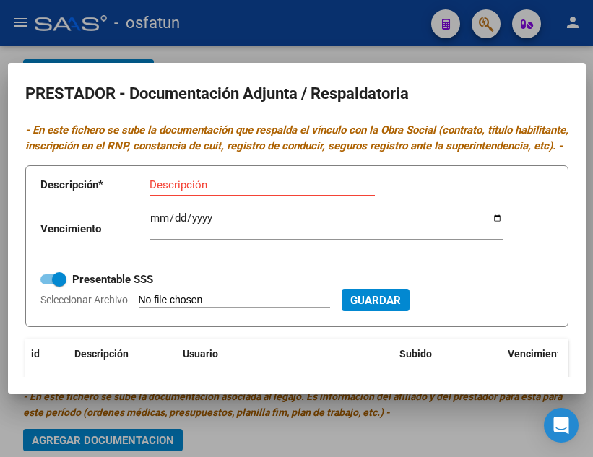
click at [406, 53] on div at bounding box center [296, 228] width 593 height 457
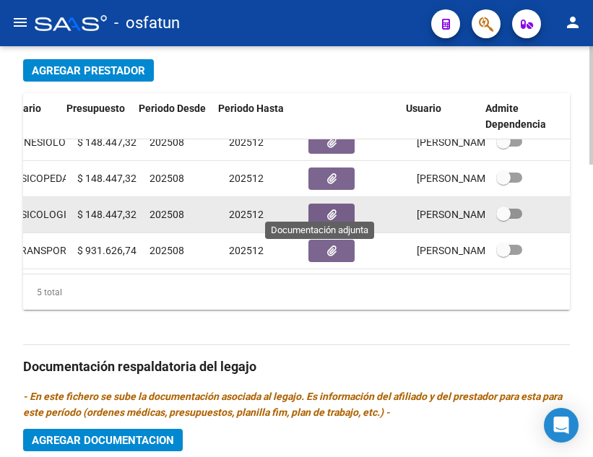
click at [337, 204] on button "button" at bounding box center [332, 215] width 46 height 22
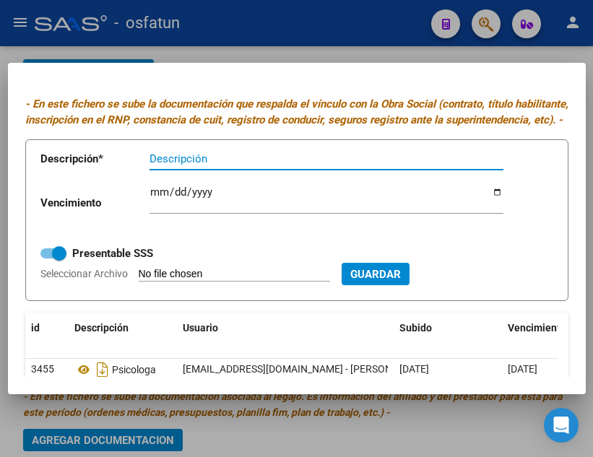
scroll to position [0, 0]
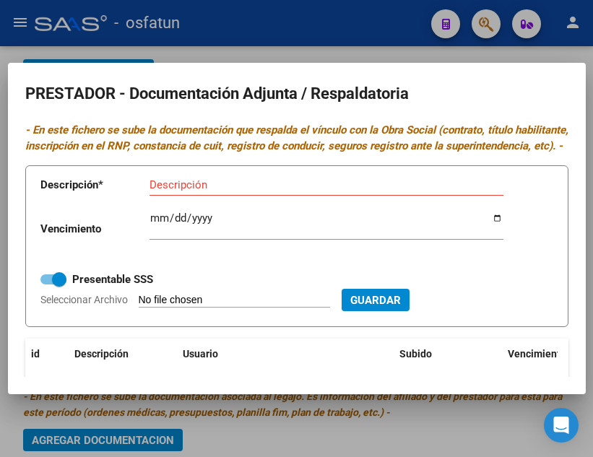
click at [277, 38] on div at bounding box center [296, 228] width 593 height 457
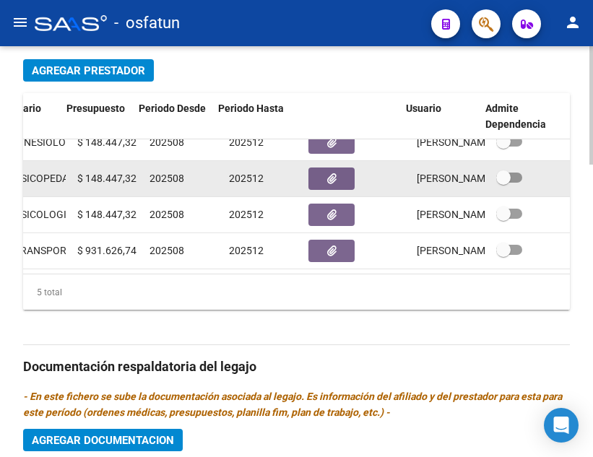
scroll to position [795, 0]
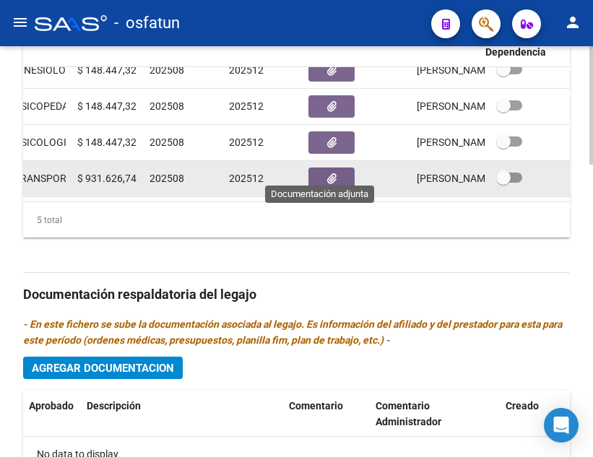
click at [315, 168] on button "button" at bounding box center [332, 179] width 46 height 22
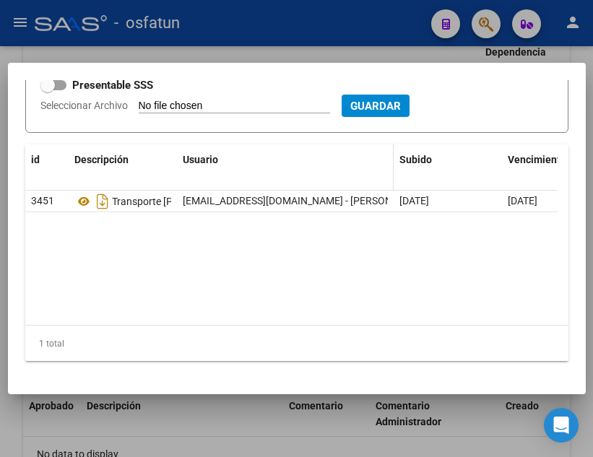
scroll to position [230, 0]
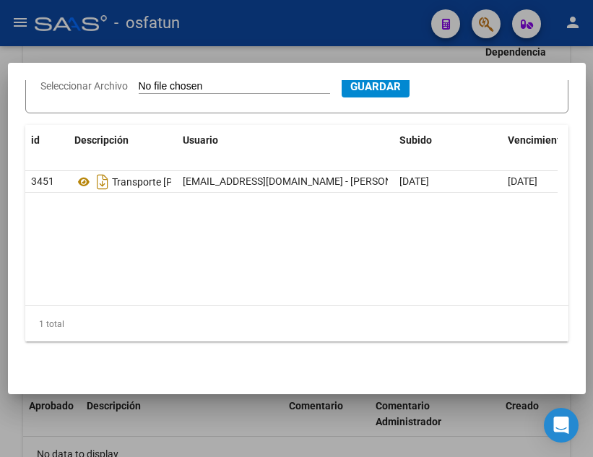
click at [279, 46] on div at bounding box center [296, 228] width 593 height 457
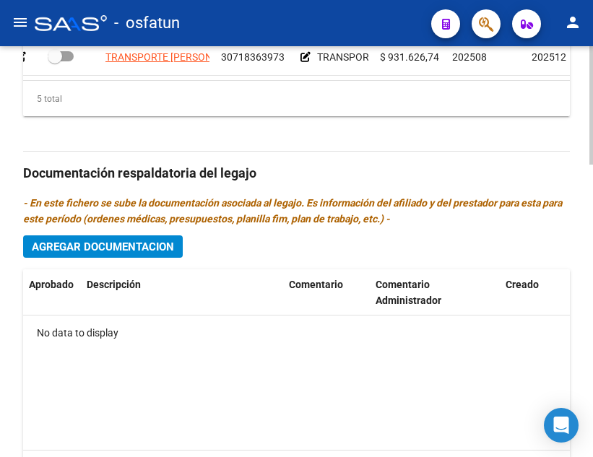
scroll to position [939, 0]
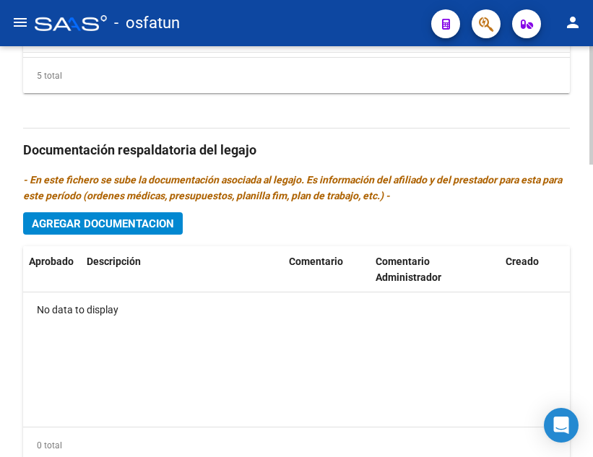
click at [149, 228] on span "Agregar Documentacion" at bounding box center [103, 224] width 142 height 13
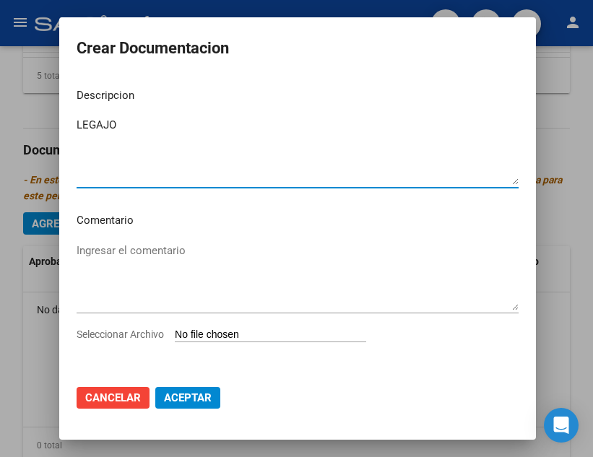
type textarea "LEGAJO"
click at [218, 334] on input "Seleccionar Archivo" at bounding box center [270, 336] width 191 height 14
click at [560, 129] on div at bounding box center [296, 228] width 593 height 457
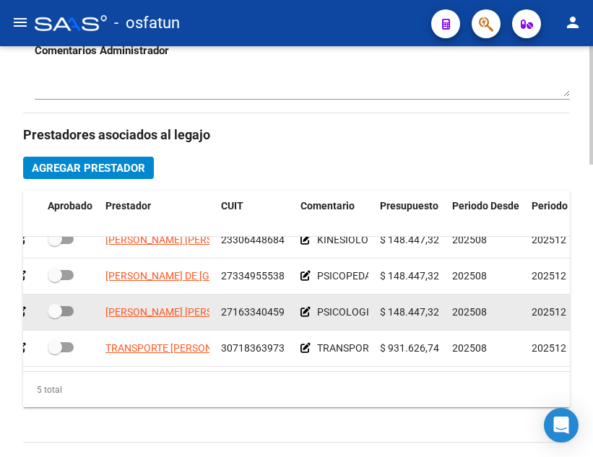
scroll to position [650, 0]
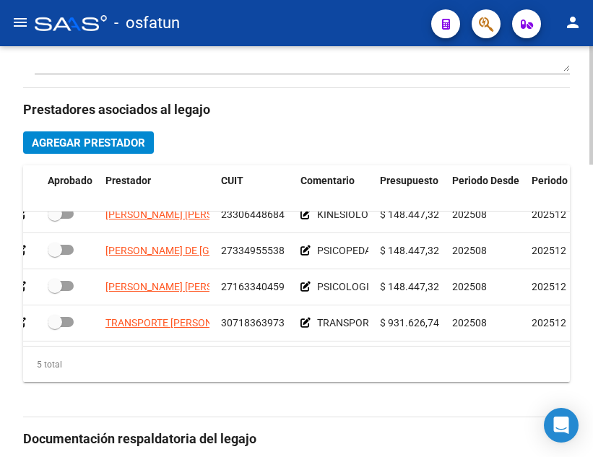
click at [42, 142] on span "Agregar Prestador" at bounding box center [88, 143] width 113 height 13
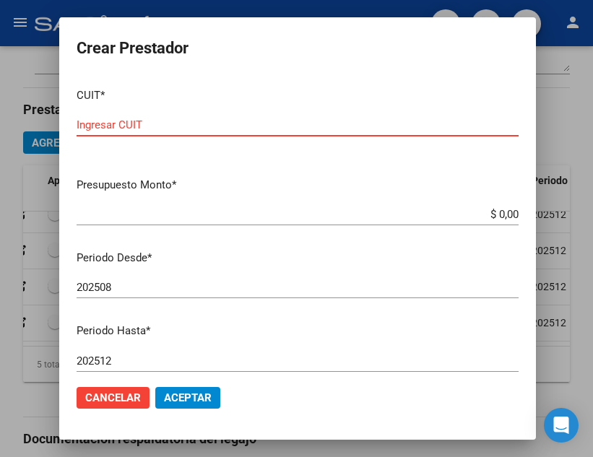
click at [202, 127] on input "Ingresar CUIT" at bounding box center [298, 125] width 442 height 13
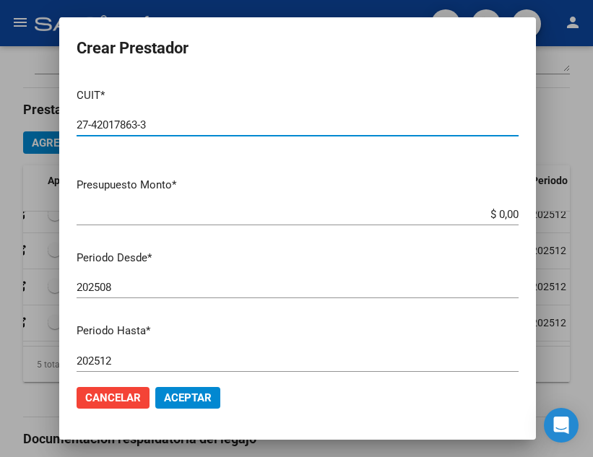
type input "27-42017863-3"
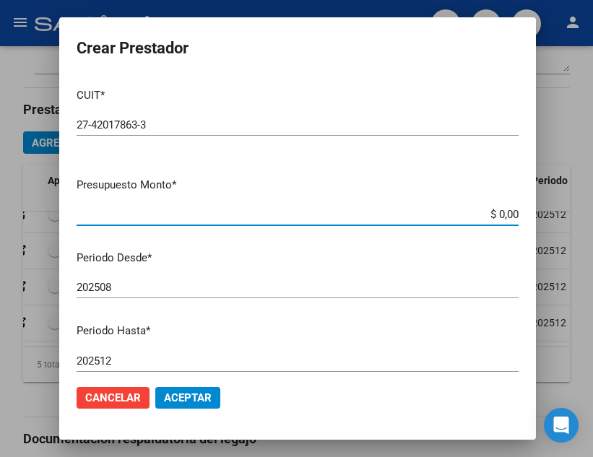
click at [489, 220] on input "$ 0,00" at bounding box center [298, 214] width 442 height 13
drag, startPoint x: 489, startPoint y: 220, endPoint x: 502, endPoint y: 222, distance: 13.2
click at [502, 222] on div "$ 0,00 Ingresar el monto" at bounding box center [298, 215] width 442 height 22
type input "$ 307.654,34"
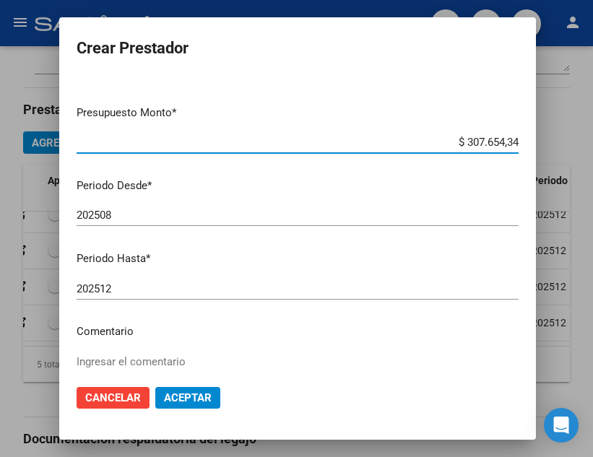
scroll to position [145, 0]
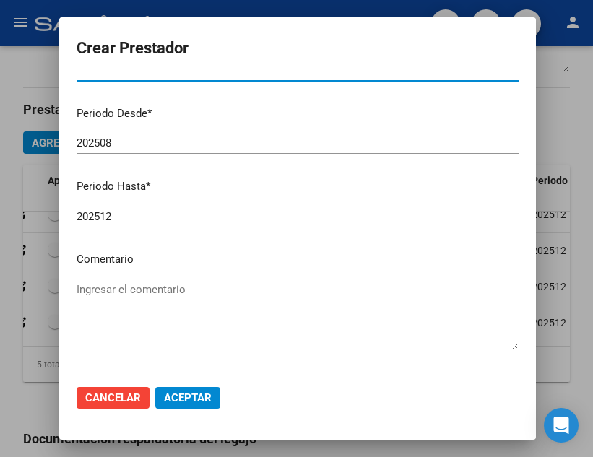
click at [169, 296] on textarea "Ingresar el comentario" at bounding box center [298, 316] width 442 height 68
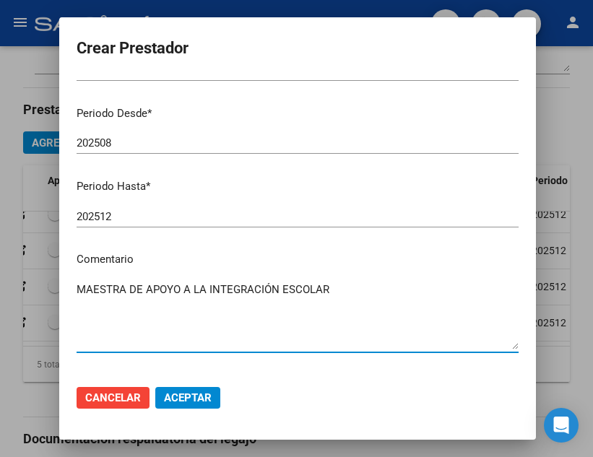
scroll to position [198, 0]
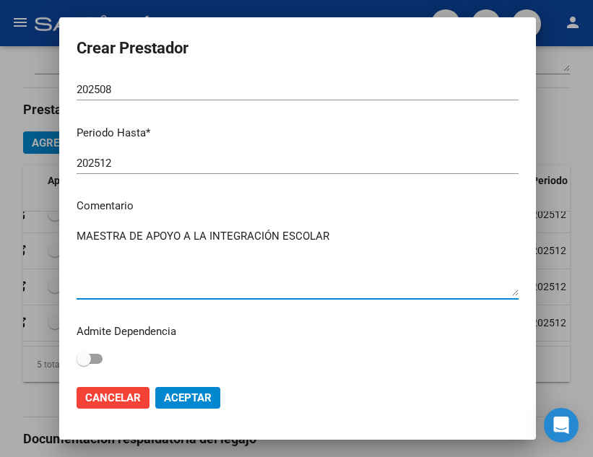
type textarea "MAESTRA DE APOYO A LA INTEGRACIÓN ESCOLAR"
click at [184, 397] on span "Aceptar" at bounding box center [188, 398] width 48 height 13
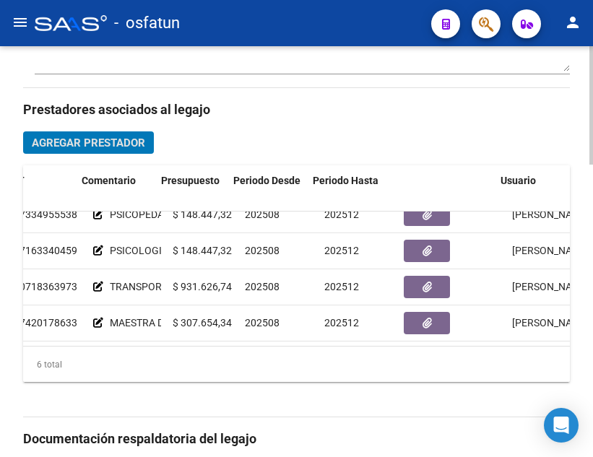
scroll to position [98, 258]
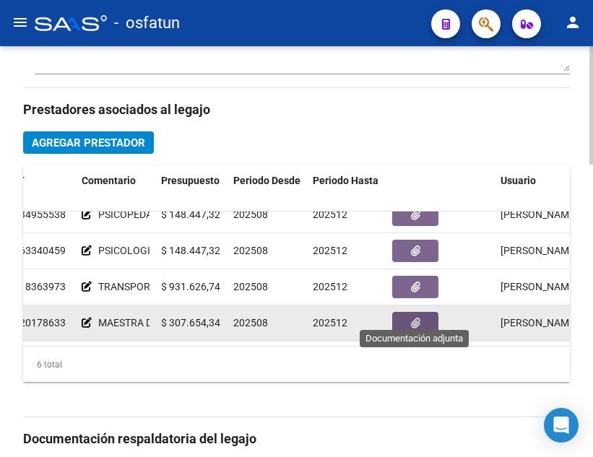
click at [417, 318] on icon "button" at bounding box center [415, 323] width 9 height 11
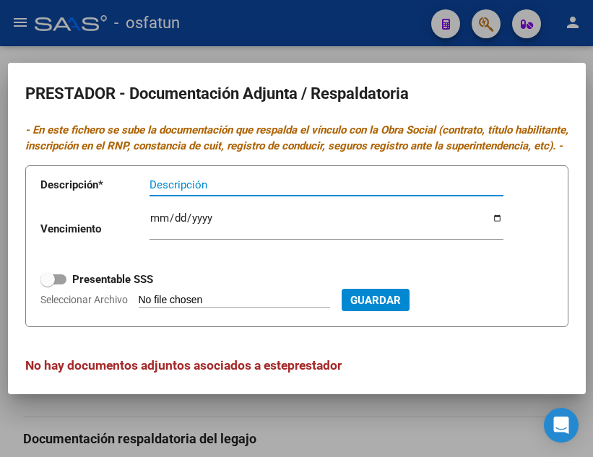
click at [190, 191] on input "Descripción" at bounding box center [327, 184] width 354 height 13
type input "m"
type input "MAESTRA DE APOYO - ED. ESPECIAL"
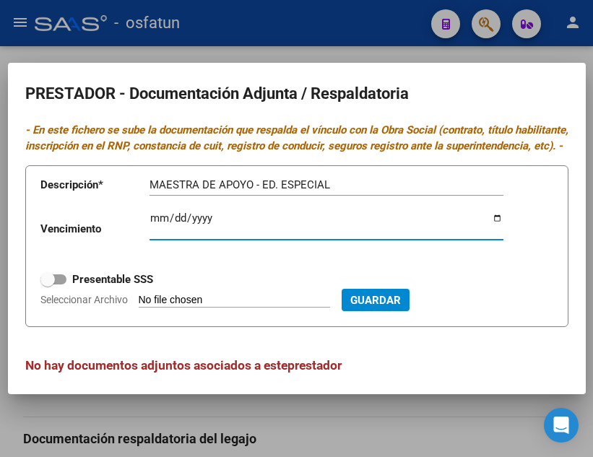
click at [156, 236] on input "Ingresar vencimiento" at bounding box center [327, 223] width 354 height 23
type input "2026-01-01"
click at [65, 288] on label "Presentable SSS" at bounding box center [96, 279] width 113 height 17
click at [48, 285] on input "Presentable SSS" at bounding box center [47, 285] width 1 height 1
checkbox input "true"
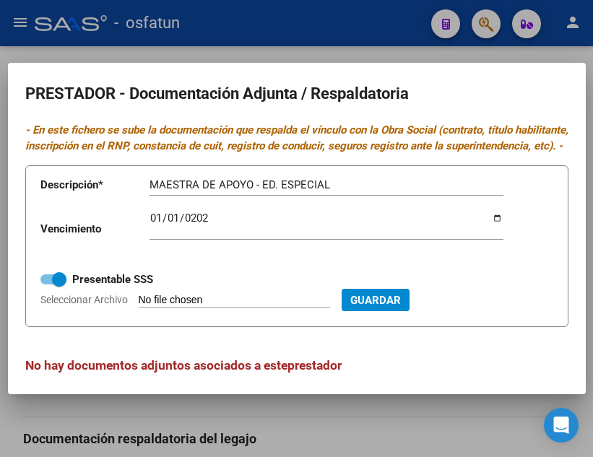
click at [284, 308] on input "Seleccionar Archivo" at bounding box center [234, 301] width 191 height 14
type input "C:\fakepath\documentación maestra .pdf"
click at [479, 307] on span "Guardar" at bounding box center [454, 300] width 51 height 13
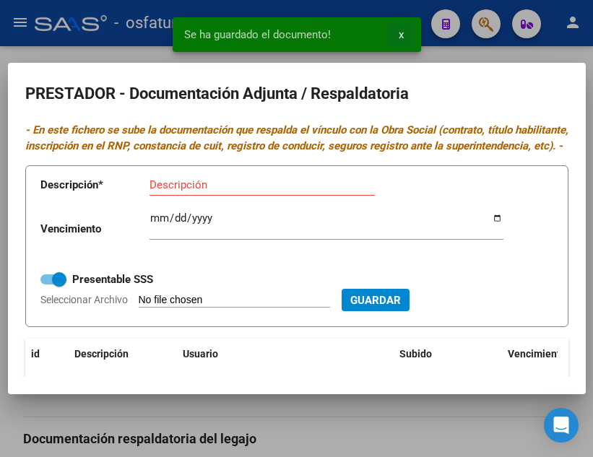
click at [399, 32] on span "x" at bounding box center [401, 34] width 5 height 13
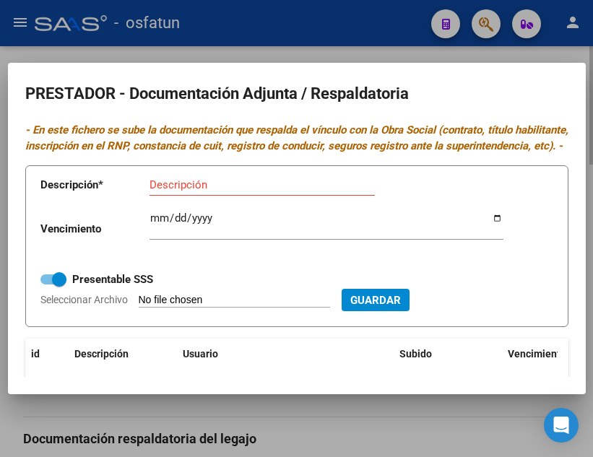
click at [408, 56] on div at bounding box center [296, 228] width 593 height 457
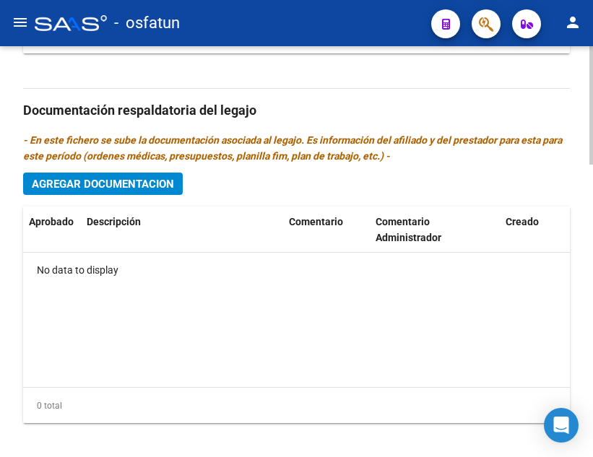
scroll to position [1012, 0]
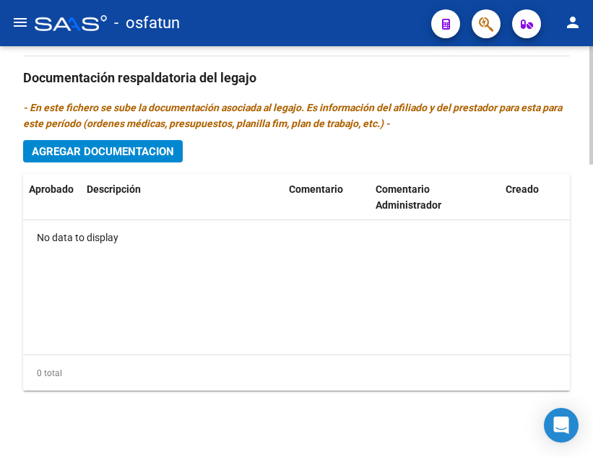
click at [113, 160] on button "Agregar Documentacion" at bounding box center [103, 151] width 160 height 22
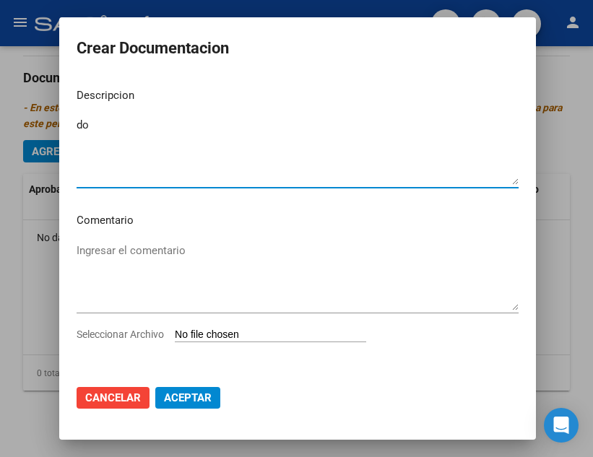
type textarea "d"
type textarea "DOCUMENTACION MEDICA - LEGAJO"
click at [237, 337] on input "Seleccionar Archivo" at bounding box center [270, 336] width 191 height 14
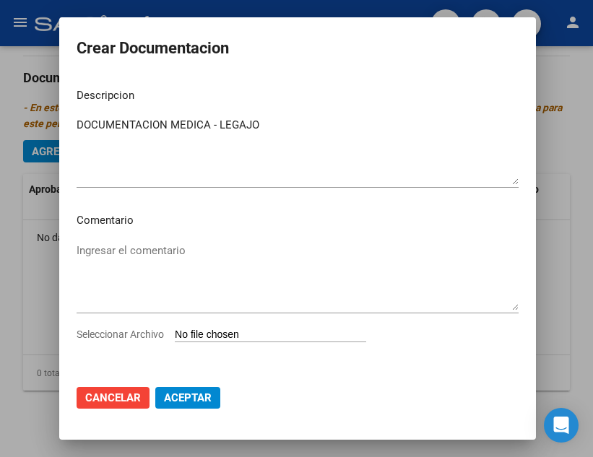
type input "C:\fakepath\Documentación Médica Noah Osfatun .pdf"
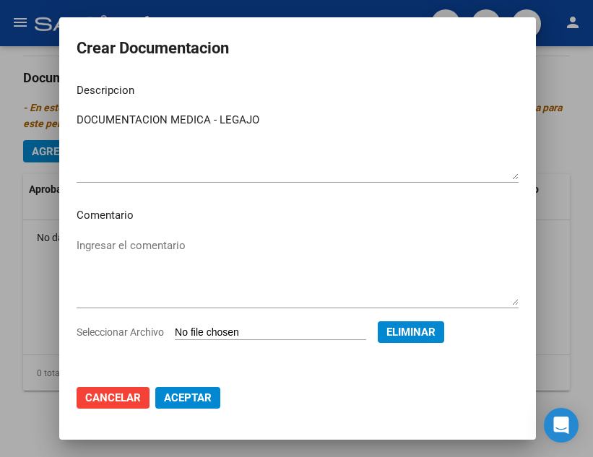
scroll to position [7, 0]
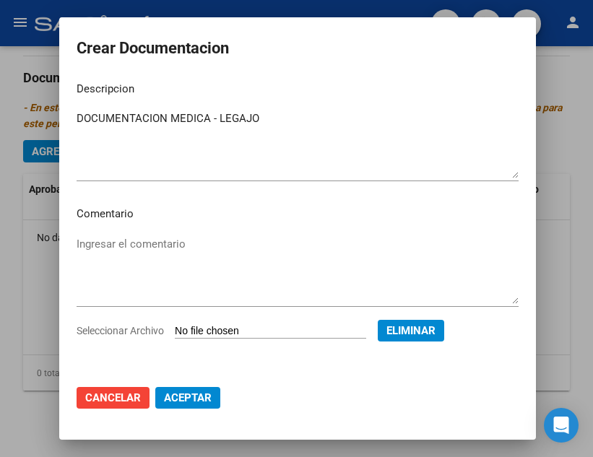
click at [205, 390] on button "Aceptar" at bounding box center [187, 398] width 65 height 22
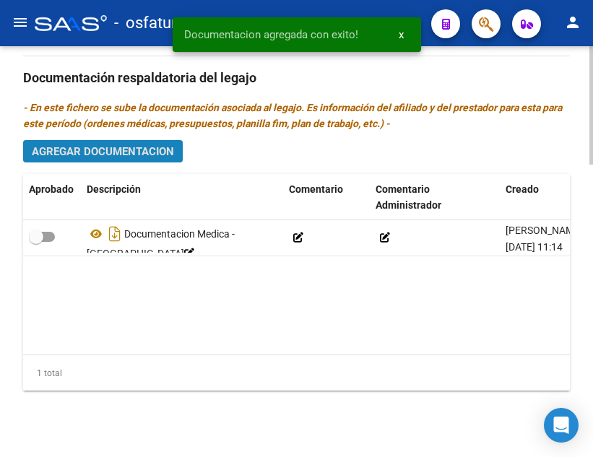
click at [74, 155] on span "Agregar Documentacion" at bounding box center [103, 151] width 142 height 13
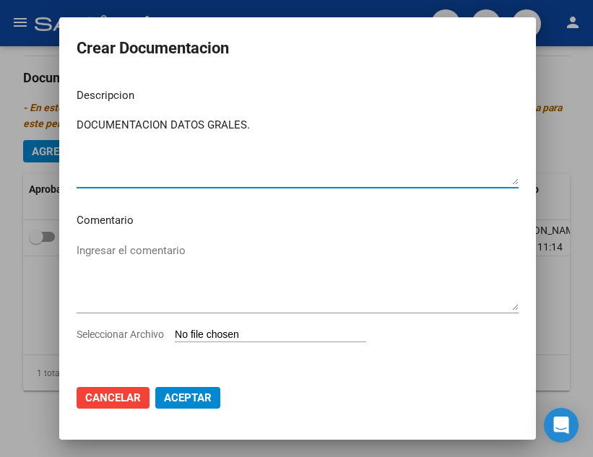
type textarea "DOCUMENTACION DATOS GRALES."
click at [359, 331] on input "Seleccionar Archivo" at bounding box center [270, 336] width 191 height 14
type input "C:\fakepath\Documentación General .pdf"
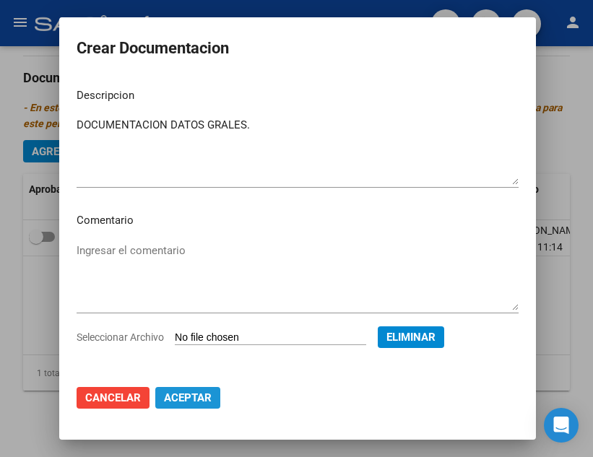
click at [191, 402] on span "Aceptar" at bounding box center [188, 398] width 48 height 13
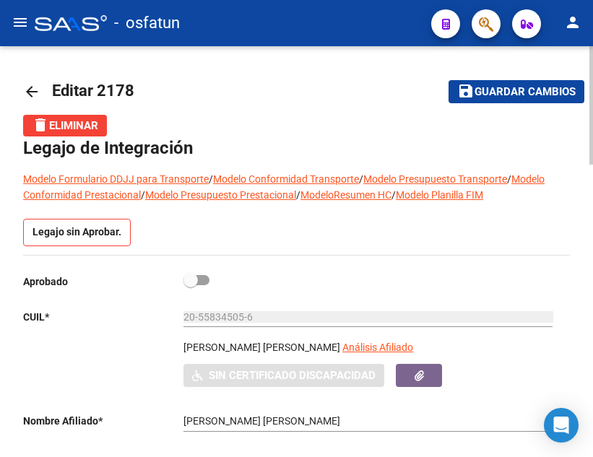
scroll to position [0, 0]
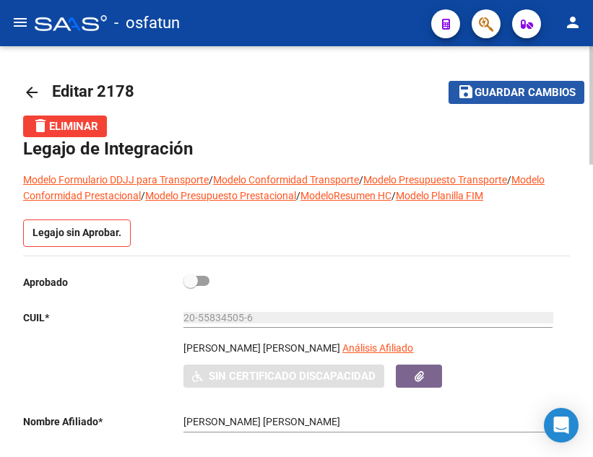
click at [522, 81] on button "save Guardar cambios" at bounding box center [517, 92] width 136 height 22
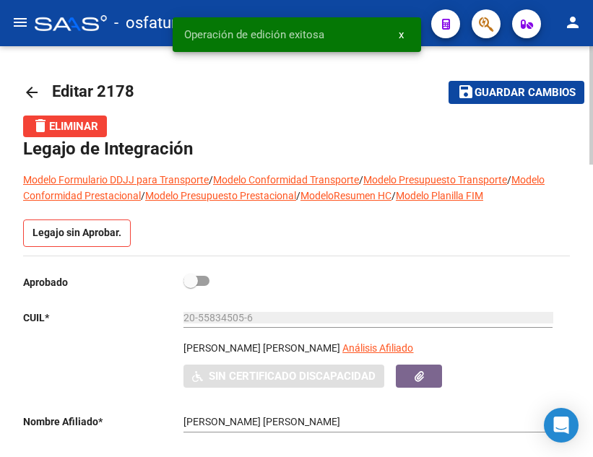
click at [519, 93] on span "Guardar cambios" at bounding box center [525, 93] width 101 height 13
click at [24, 22] on mat-icon "menu" at bounding box center [20, 22] width 17 height 17
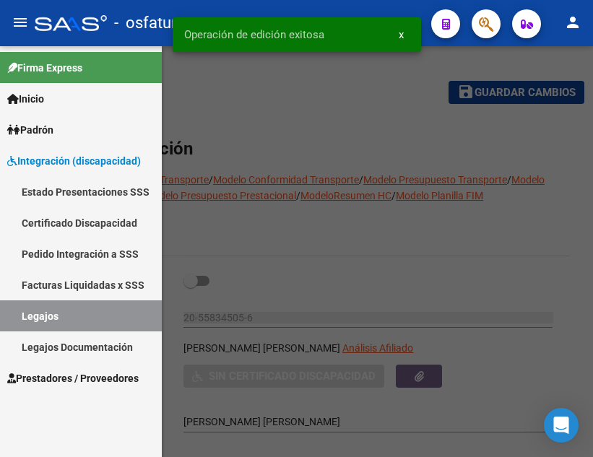
click at [64, 129] on link "Padrón" at bounding box center [81, 129] width 162 height 31
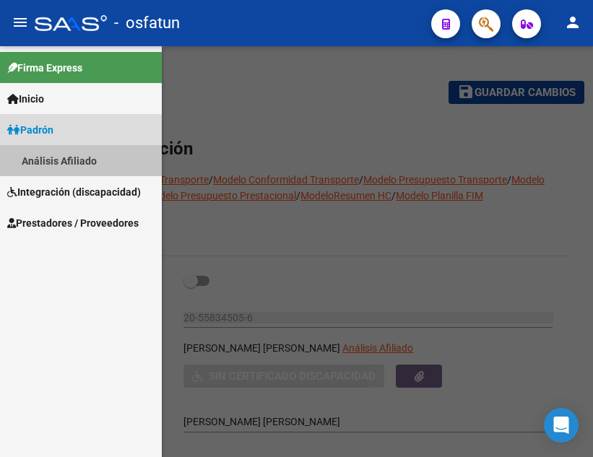
click at [71, 160] on link "Análisis Afiliado" at bounding box center [81, 160] width 162 height 31
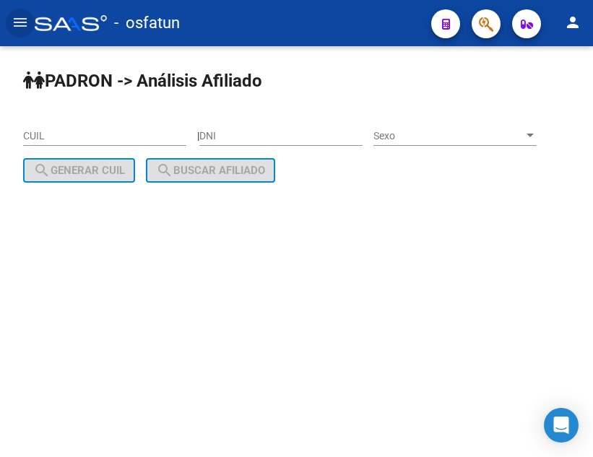
click at [85, 141] on input "CUIL" at bounding box center [104, 136] width 163 height 12
paste input "20-55834505-6"
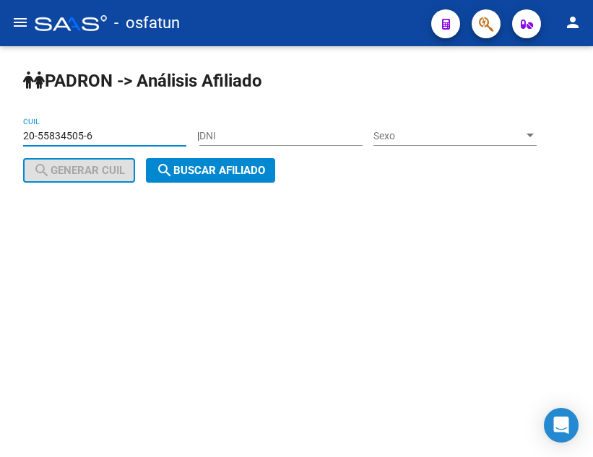
type input "20-55834505-6"
click at [204, 170] on span "search Buscar afiliado" at bounding box center [210, 170] width 109 height 13
